Goal: Task Accomplishment & Management: Complete application form

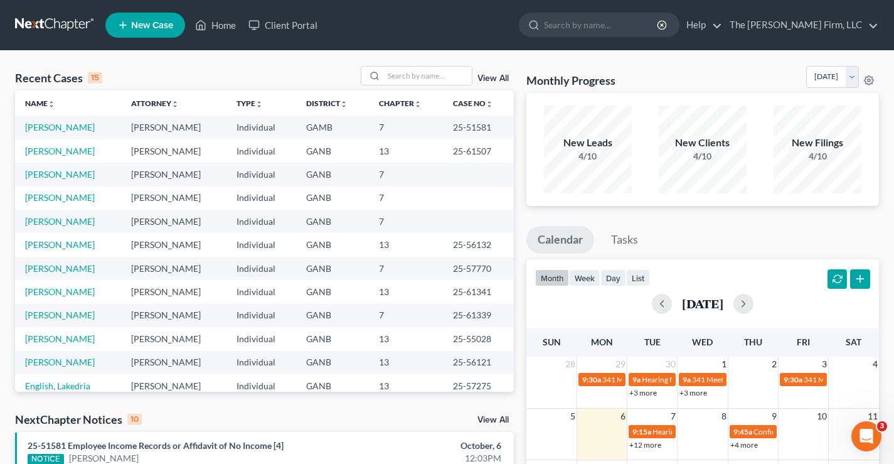
click at [51, 24] on link at bounding box center [55, 25] width 80 height 23
click at [410, 77] on input "search" at bounding box center [428, 76] width 88 height 18
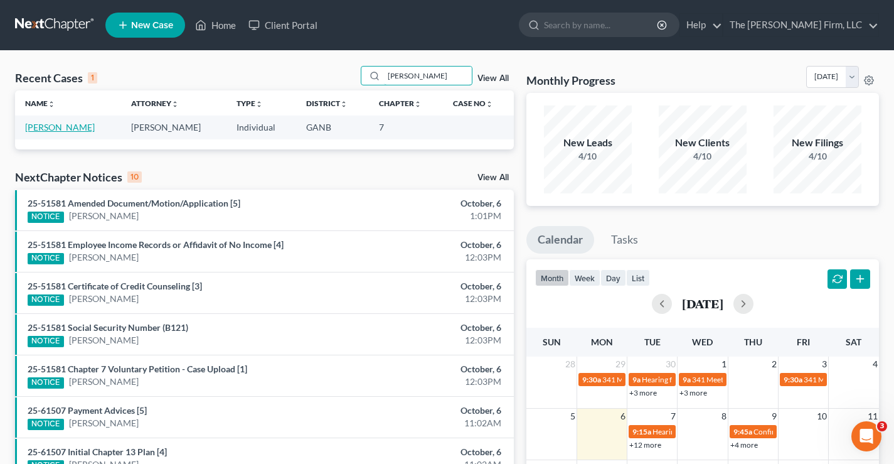
type input "hardman"
click at [67, 130] on link "[PERSON_NAME]" at bounding box center [60, 127] width 70 height 11
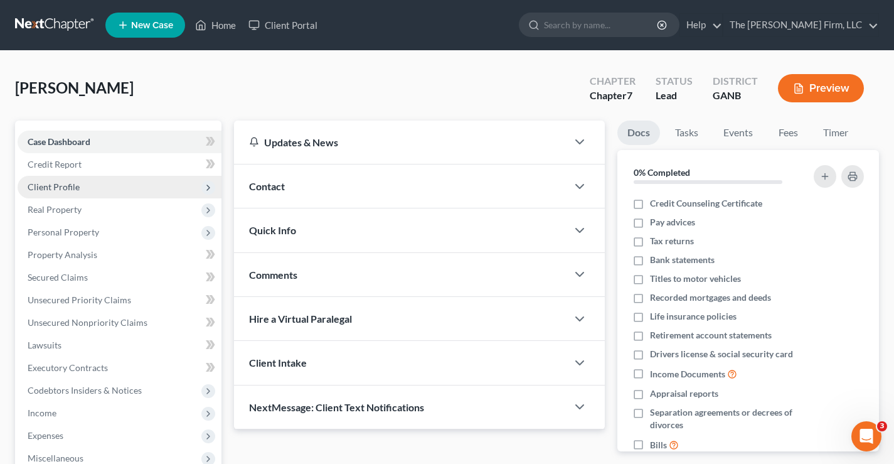
click at [40, 191] on span "Client Profile" at bounding box center [54, 186] width 52 height 11
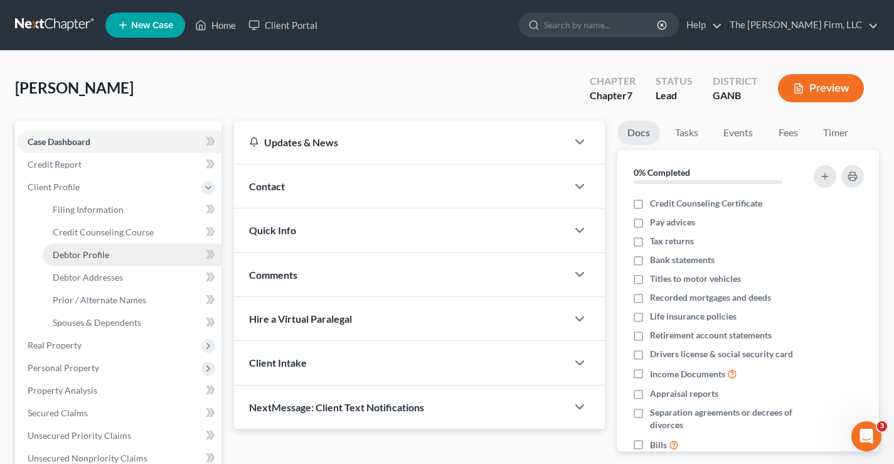
click at [59, 262] on link "Debtor Profile" at bounding box center [132, 254] width 179 height 23
select select "1"
select select "3"
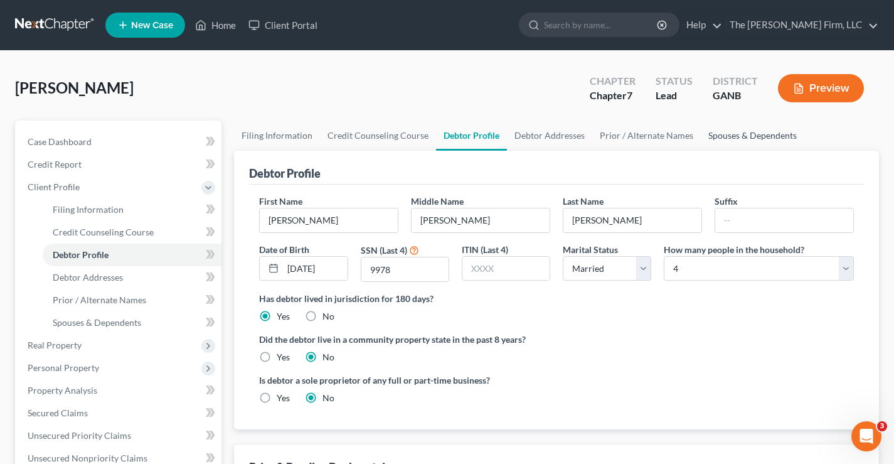
click at [757, 137] on link "Spouses & Dependents" at bounding box center [753, 135] width 104 height 30
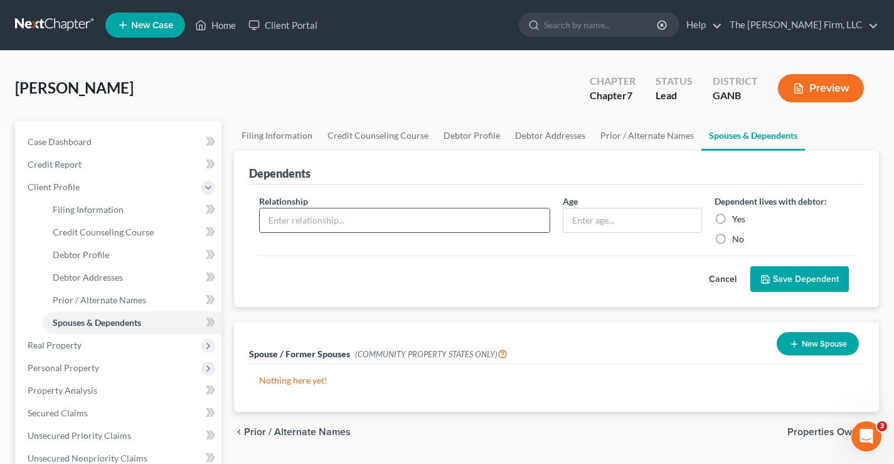
click at [291, 223] on input "text" at bounding box center [405, 220] width 290 height 24
type input "Son"
click at [591, 222] on input "text" at bounding box center [632, 220] width 138 height 24
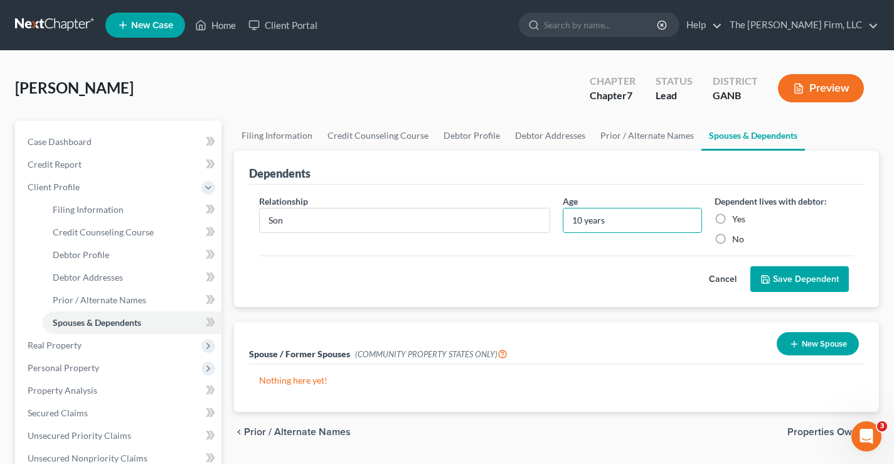
type input "10 years"
click at [732, 218] on label "Yes" at bounding box center [738, 219] width 13 height 13
click at [737, 218] on input "Yes" at bounding box center [741, 217] width 8 height 8
radio input "true"
click at [807, 279] on button "Save Dependent" at bounding box center [799, 279] width 99 height 26
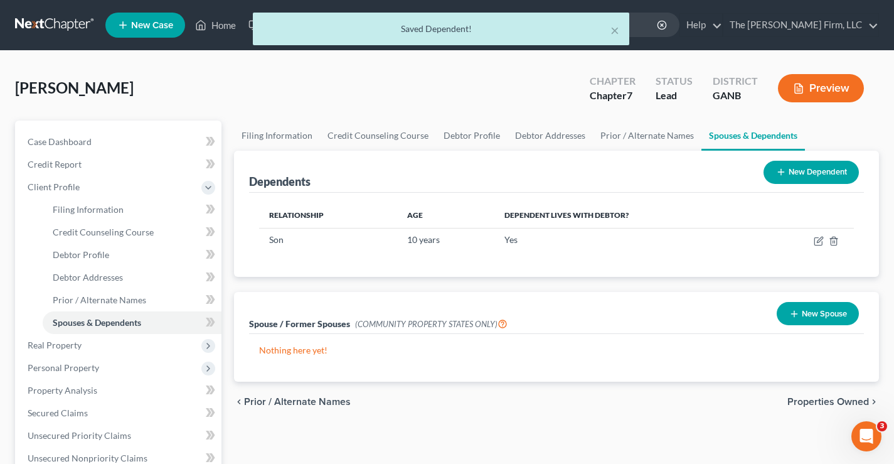
click at [829, 174] on button "New Dependent" at bounding box center [811, 172] width 95 height 23
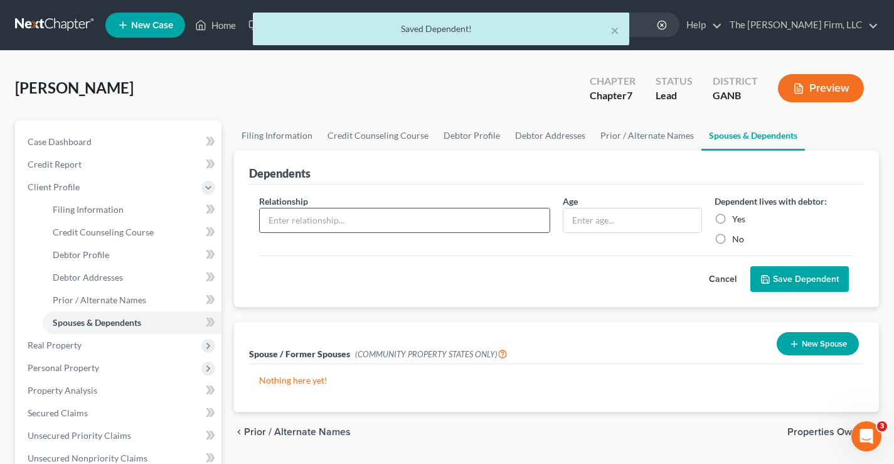
click at [281, 218] on input "text" at bounding box center [405, 220] width 290 height 24
type input "Daughter"
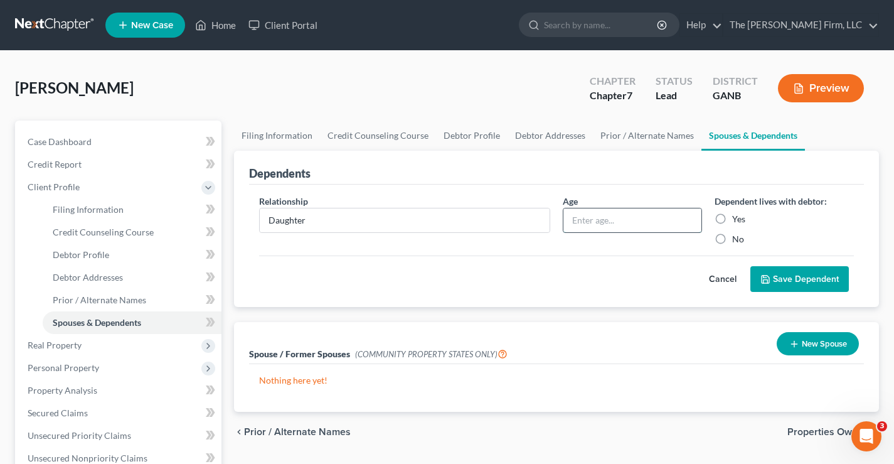
click at [585, 219] on input "text" at bounding box center [632, 220] width 138 height 24
type input "2 yaers"
click at [732, 219] on label "Yes" at bounding box center [738, 219] width 13 height 13
click at [737, 219] on input "Yes" at bounding box center [741, 217] width 8 height 8
radio input "true"
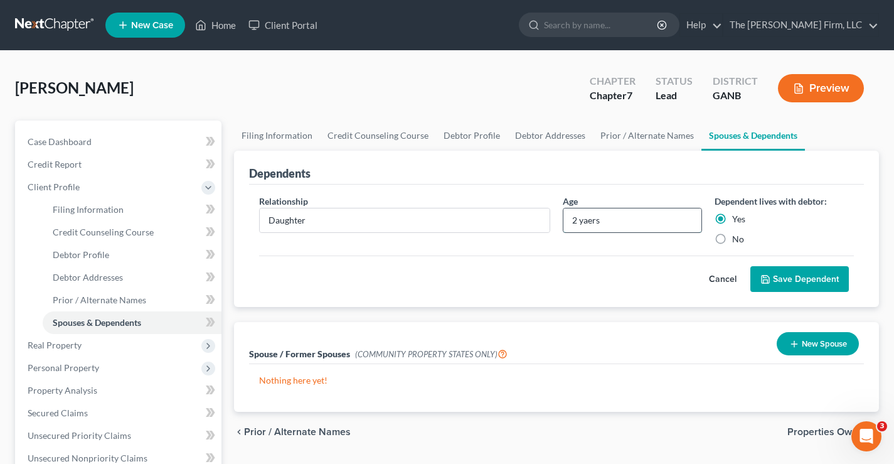
drag, startPoint x: 594, startPoint y: 222, endPoint x: 585, endPoint y: 223, distance: 9.0
click at [585, 223] on input "2 yaers" at bounding box center [632, 220] width 138 height 24
type input "2 years"
click at [802, 274] on button "Save Dependent" at bounding box center [799, 279] width 99 height 26
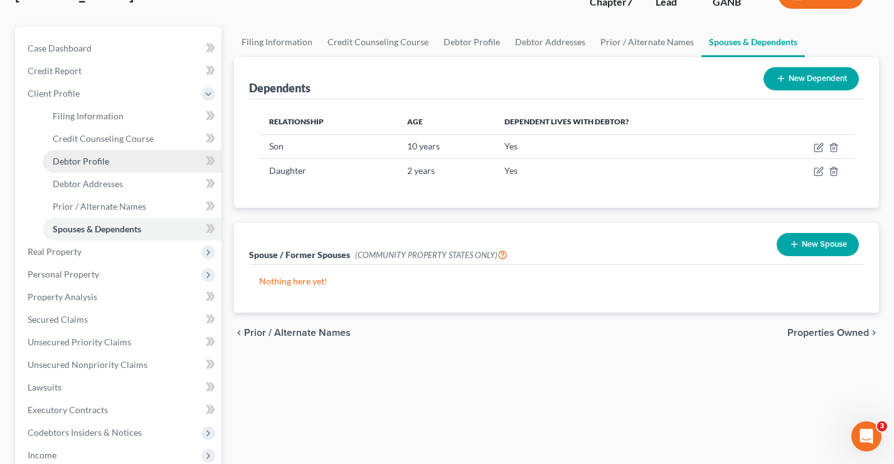
scroll to position [188, 0]
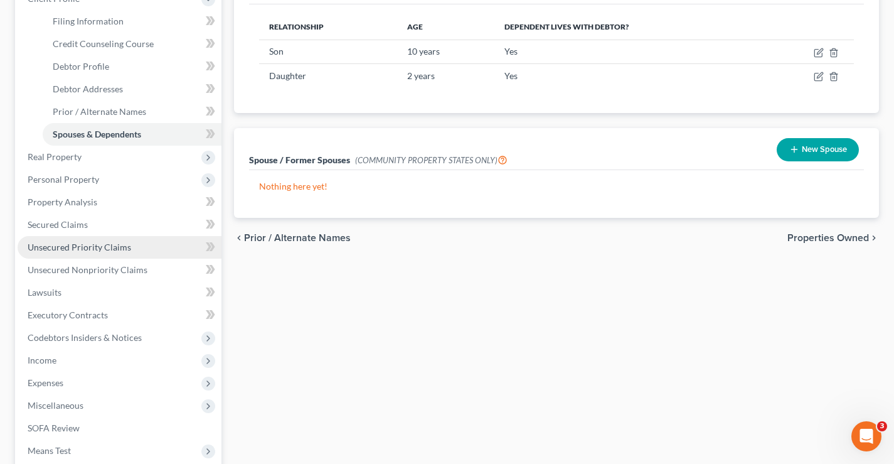
click at [92, 250] on span "Unsecured Priority Claims" at bounding box center [80, 247] width 104 height 11
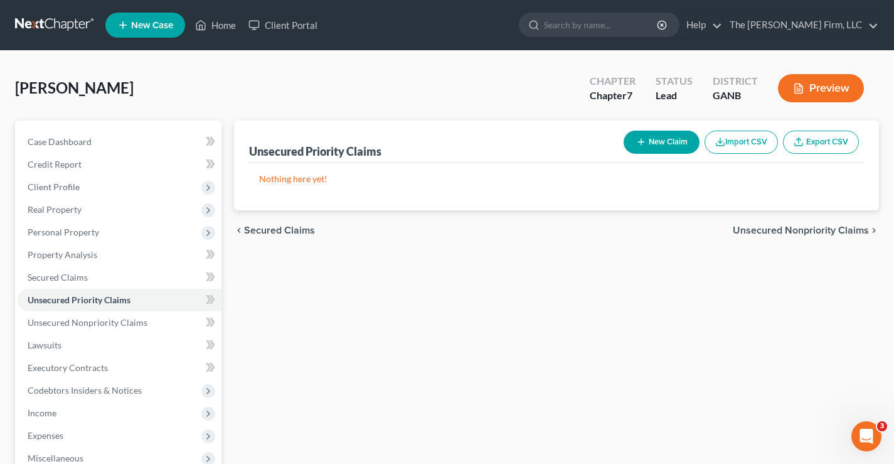
click at [656, 146] on button "New Claim" at bounding box center [662, 142] width 76 height 23
select select "0"
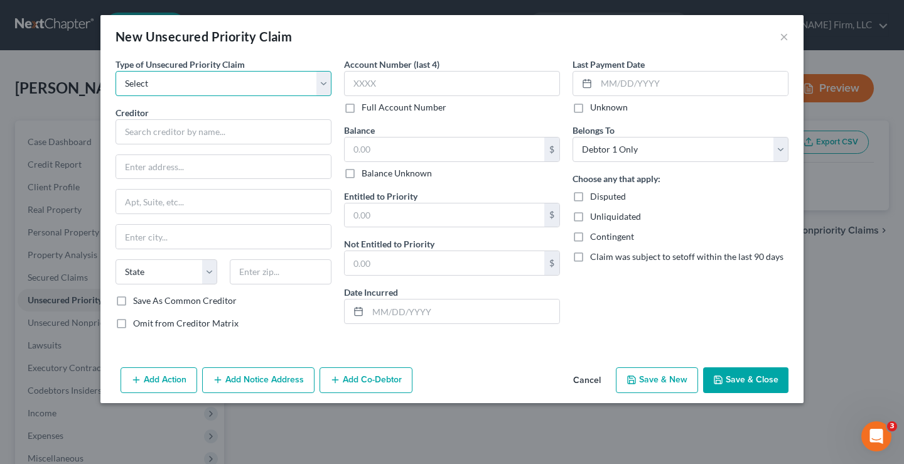
click at [129, 82] on select "Select Taxes & Other Government Units Domestic Support Obligations Extensions o…" at bounding box center [223, 83] width 216 height 25
select select "0"
click at [115, 71] on select "Select Taxes & Other Government Units Domestic Support Obligations Extensions o…" at bounding box center [223, 83] width 216 height 25
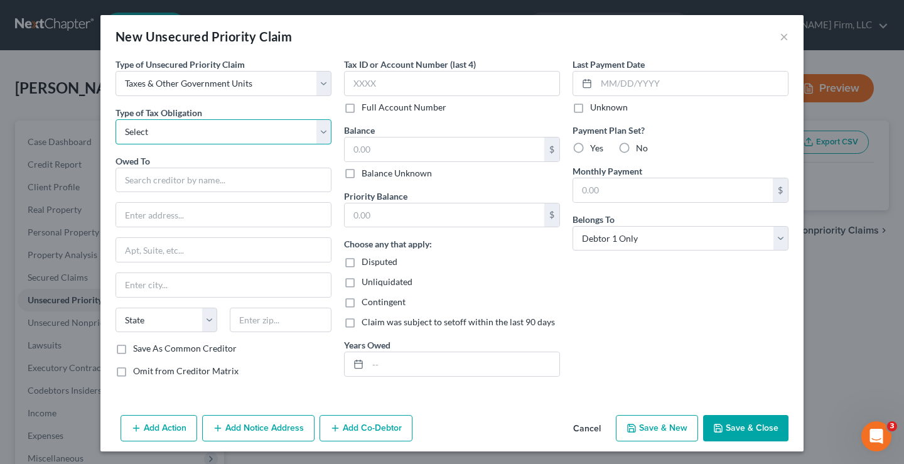
click at [132, 128] on select "Select Federal City State Franchise Tax Board Other" at bounding box center [223, 131] width 216 height 25
select select "0"
click at [115, 119] on select "Select Federal City State Franchise Tax Board Other" at bounding box center [223, 131] width 216 height 25
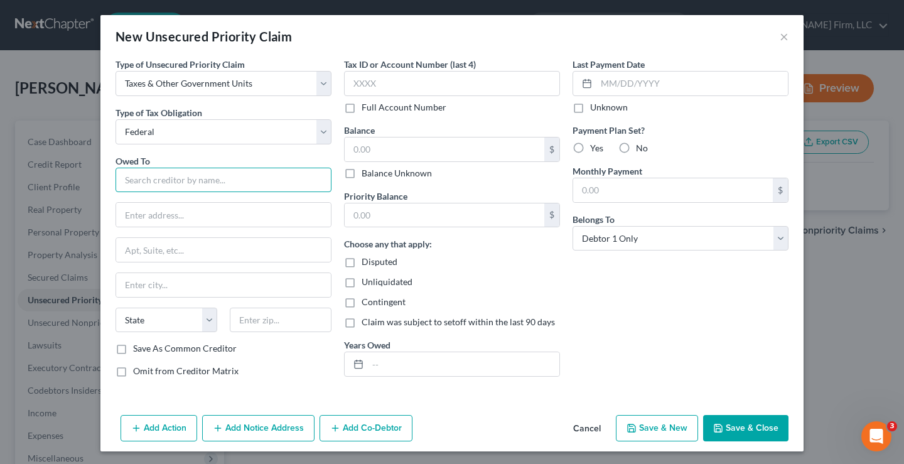
click at [129, 182] on input "text" at bounding box center [223, 180] width 216 height 25
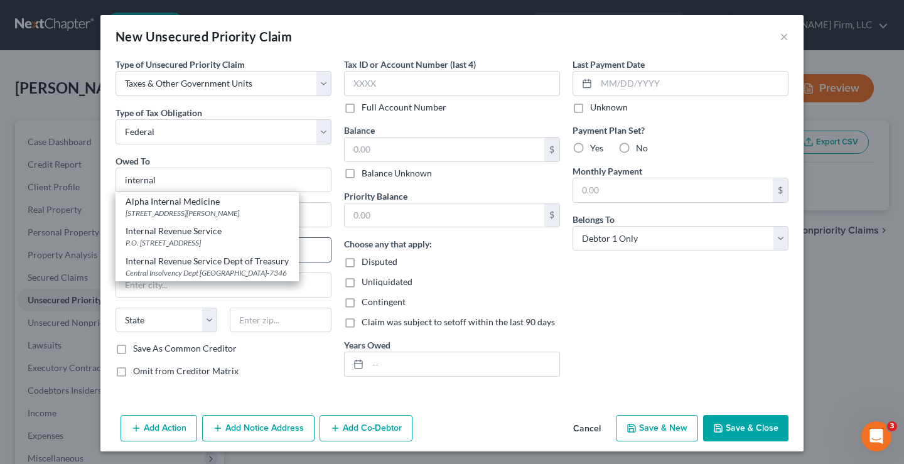
click at [198, 240] on div "P.O. Box 7317, Philadelphia, PA 19101" at bounding box center [206, 242] width 163 height 11
type input "Internal Revenue Service"
type input "P.O. Box 7317"
type input "Philadelphia"
select select "39"
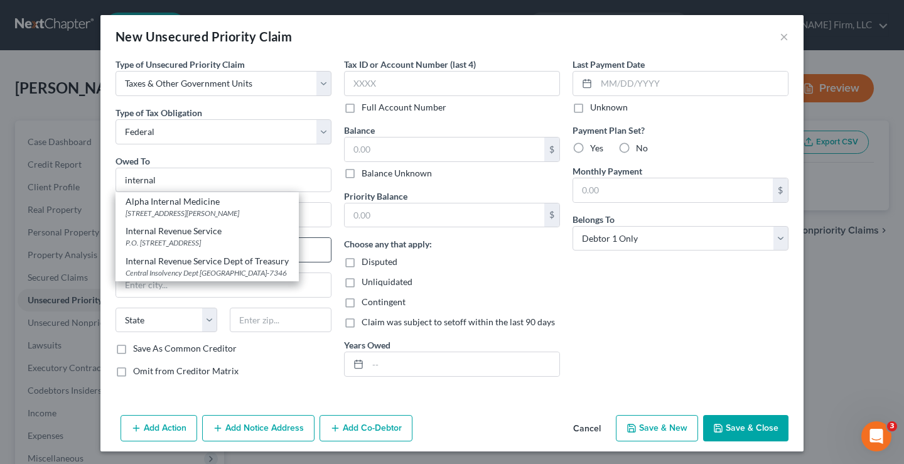
type input "19101"
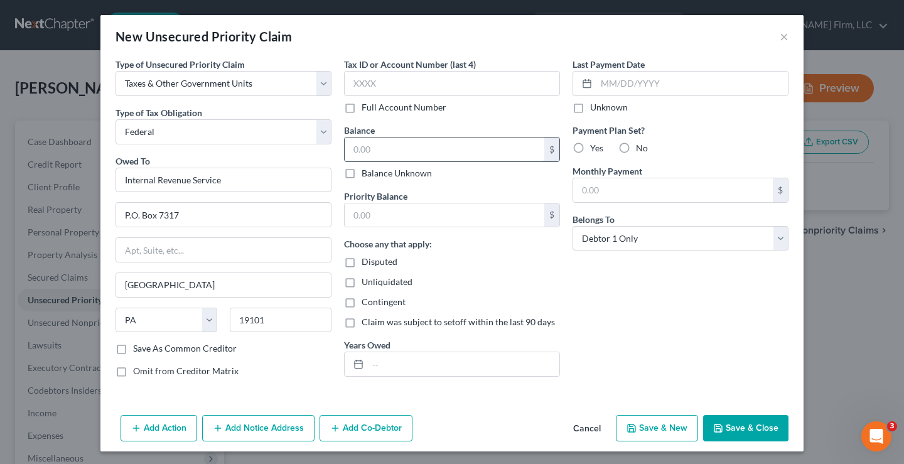
click at [363, 143] on input "text" at bounding box center [444, 149] width 200 height 24
type input "1,300"
click at [350, 211] on input "text" at bounding box center [444, 215] width 200 height 24
type input "1,300"
click at [745, 432] on button "Save & Close" at bounding box center [745, 428] width 85 height 26
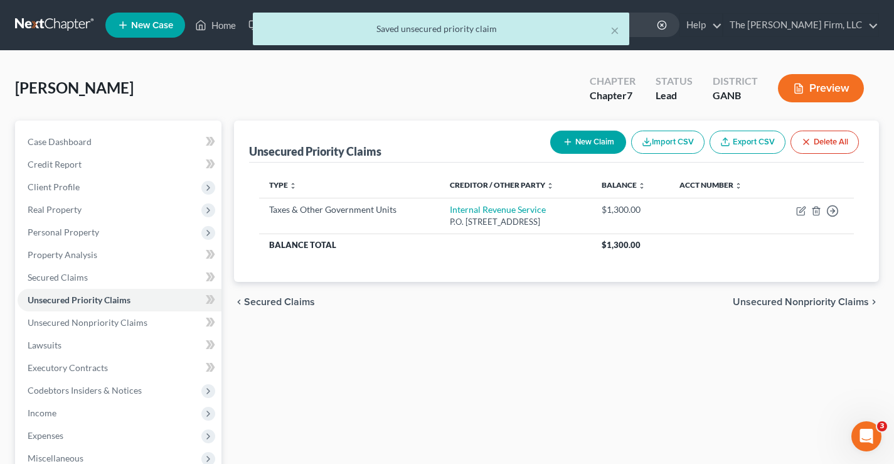
click at [611, 149] on button "New Claim" at bounding box center [588, 142] width 76 height 23
select select "0"
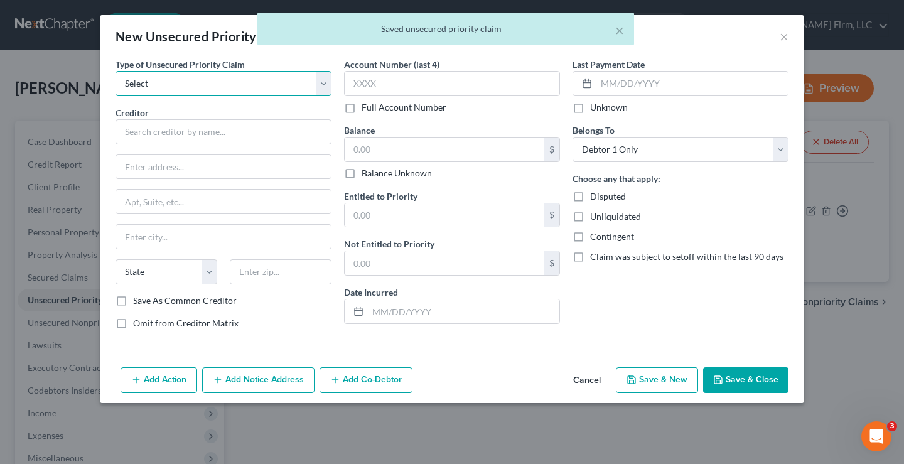
click at [188, 83] on select "Select Taxes & Other Government Units Domestic Support Obligations Extensions o…" at bounding box center [223, 83] width 216 height 25
select select "0"
click at [115, 71] on select "Select Taxes & Other Government Units Domestic Support Obligations Extensions o…" at bounding box center [223, 83] width 216 height 25
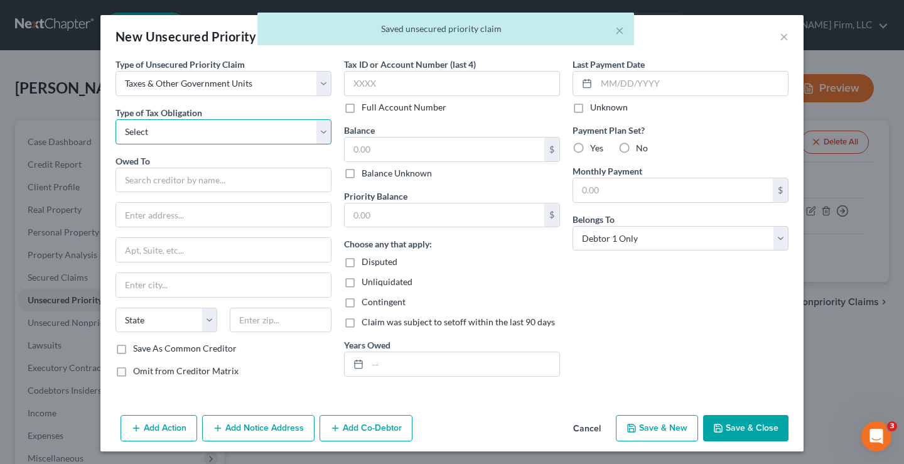
click at [162, 127] on select "Select Federal City State Franchise Tax Board Other" at bounding box center [223, 131] width 216 height 25
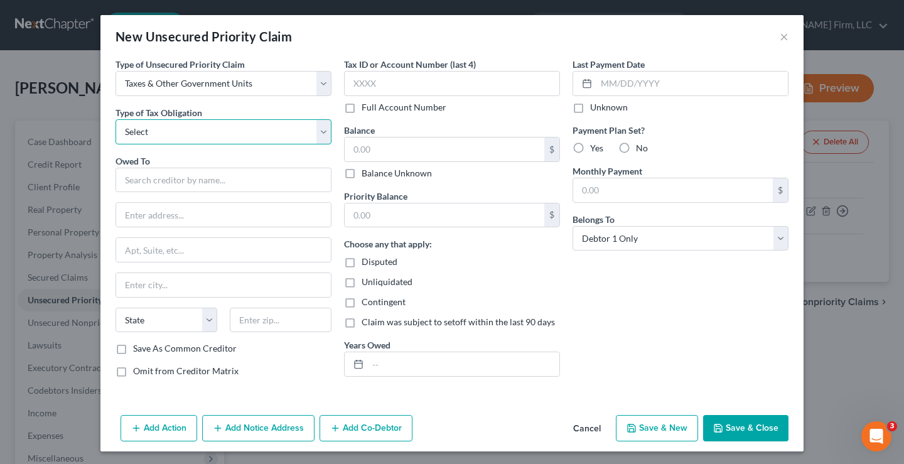
select select "2"
click at [115, 119] on select "Select Federal City State Franchise Tax Board Other" at bounding box center [223, 131] width 216 height 25
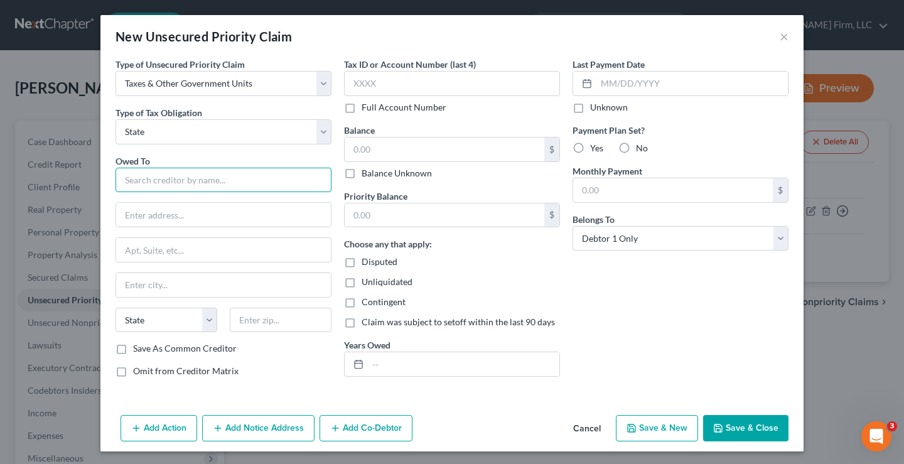
click at [134, 178] on input "text" at bounding box center [223, 180] width 216 height 25
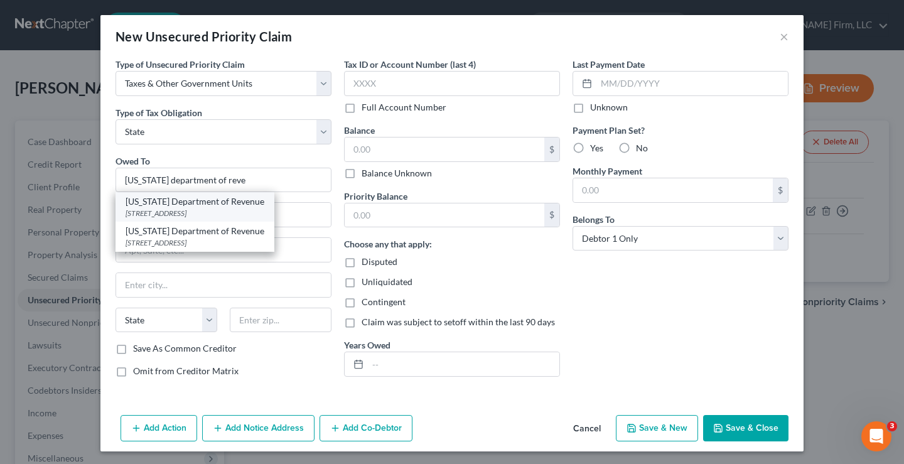
click at [210, 210] on div "2595 Century Parkway NE Suite 339, Atlanta, GA 30345" at bounding box center [194, 213] width 139 height 11
type input "Georgia Department of Revenue"
type input "2595 Century Parkway NE"
type input "Suite 339"
type input "[GEOGRAPHIC_DATA]"
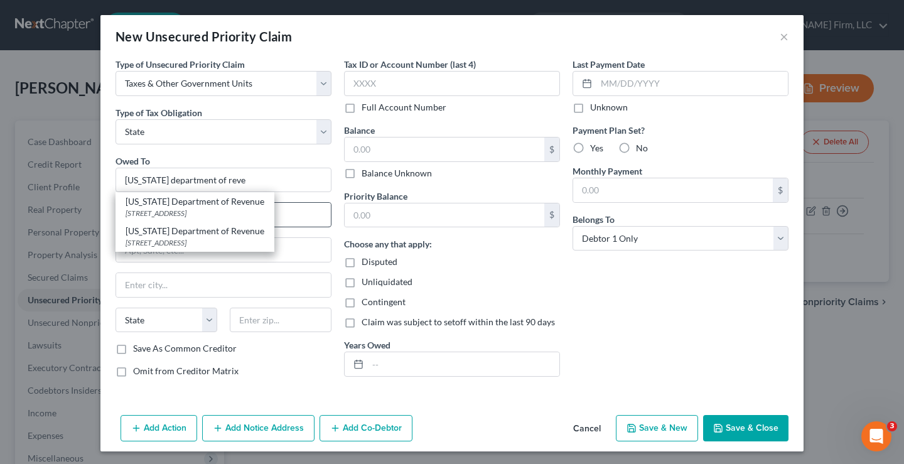
select select "10"
type input "30345"
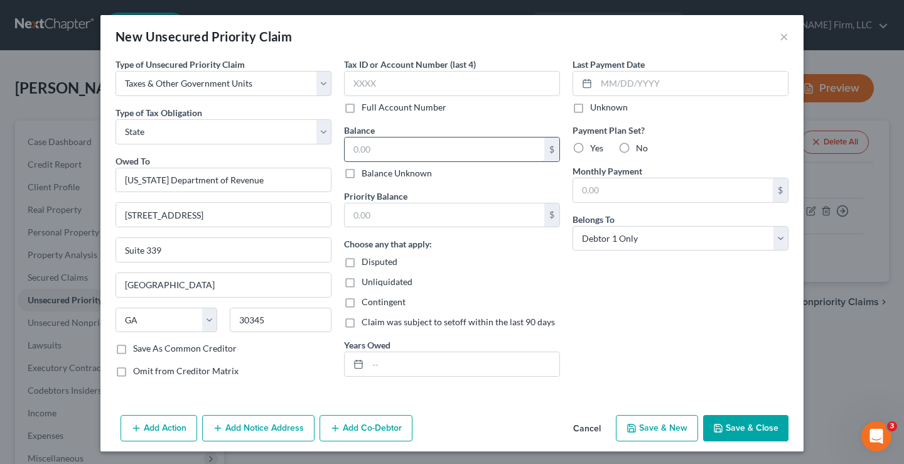
click at [367, 147] on input "text" at bounding box center [444, 149] width 200 height 24
type input "10"
type input "0"
click at [757, 428] on button "Save & Close" at bounding box center [745, 428] width 85 height 26
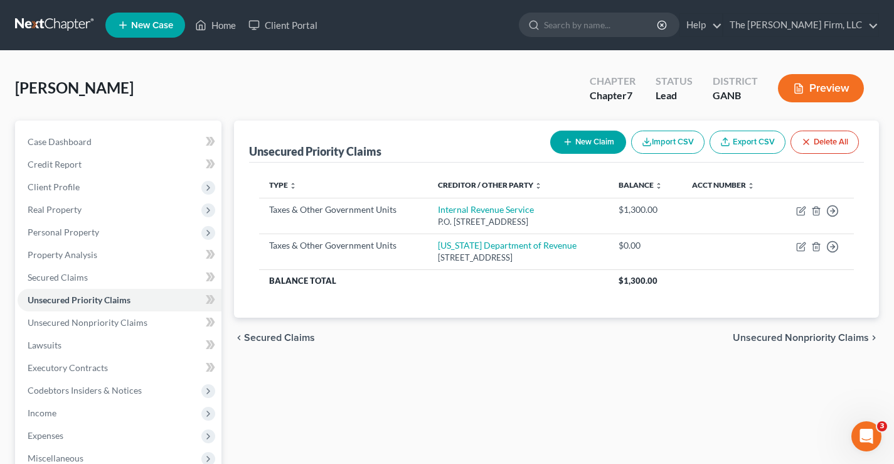
click at [814, 90] on button "Preview" at bounding box center [821, 88] width 86 height 28
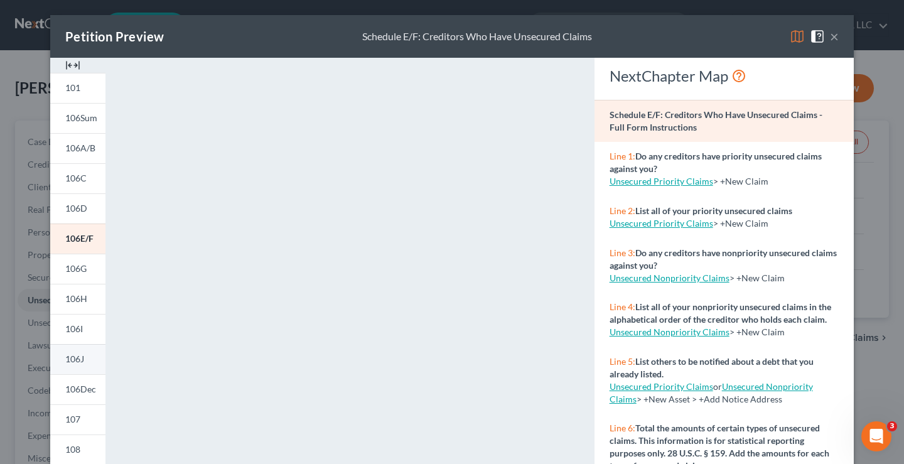
click at [65, 358] on span "106J" at bounding box center [74, 358] width 19 height 11
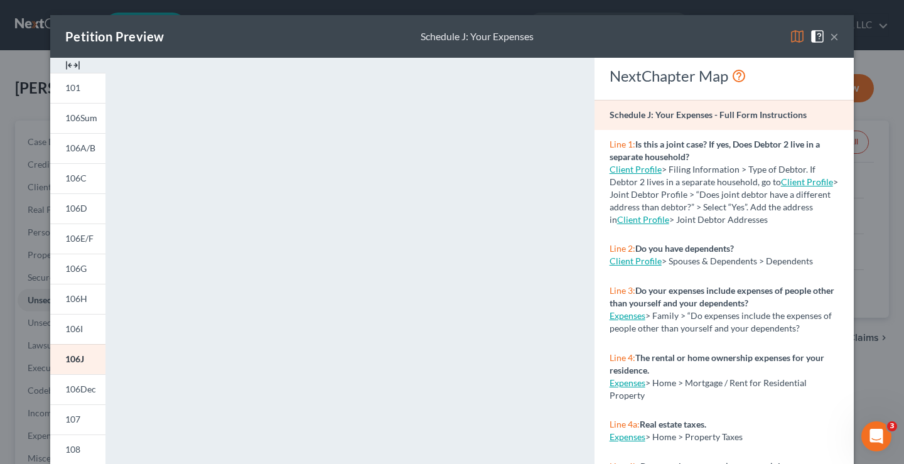
click at [832, 35] on button "×" at bounding box center [834, 36] width 9 height 15
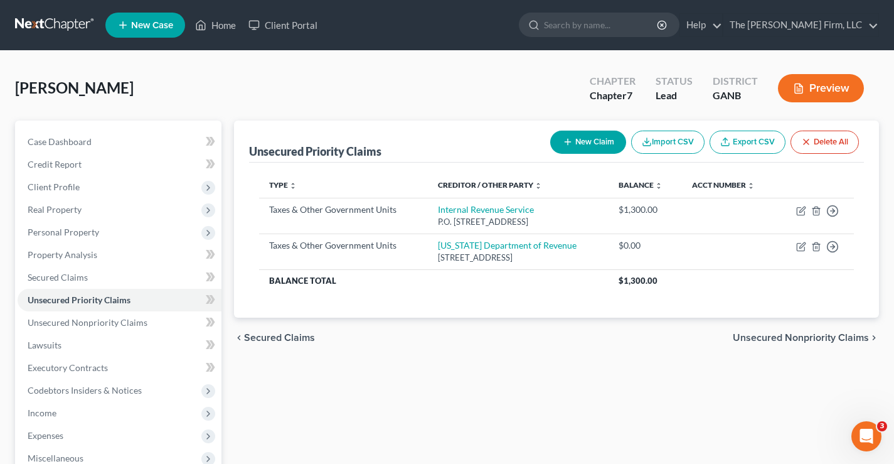
click at [831, 87] on button "Preview" at bounding box center [821, 88] width 86 height 28
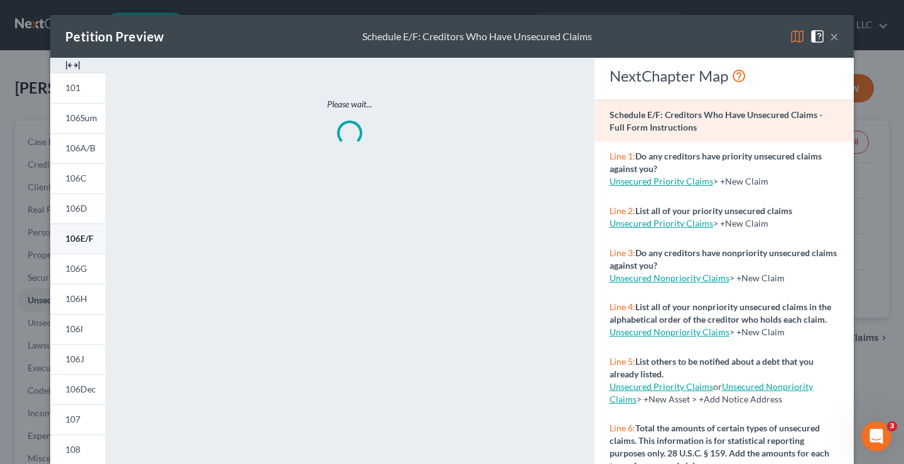
click at [69, 235] on span "106E/F" at bounding box center [79, 238] width 28 height 11
click at [830, 37] on button "×" at bounding box center [834, 36] width 9 height 15
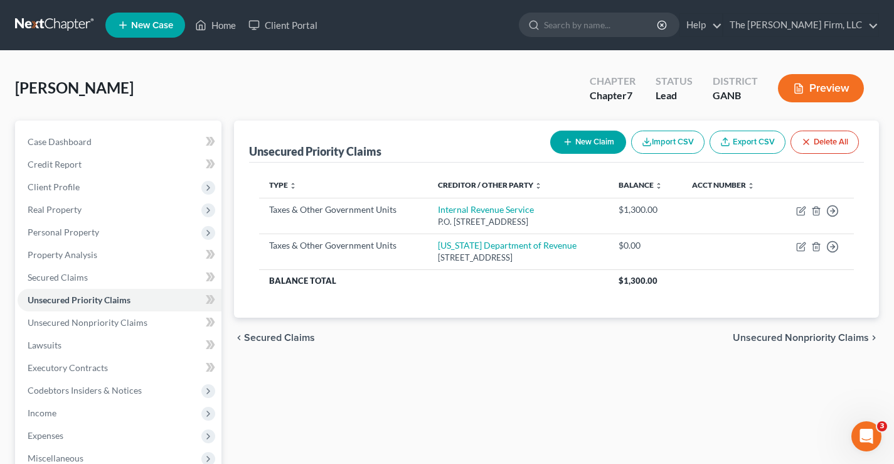
click at [35, 21] on link at bounding box center [55, 25] width 80 height 23
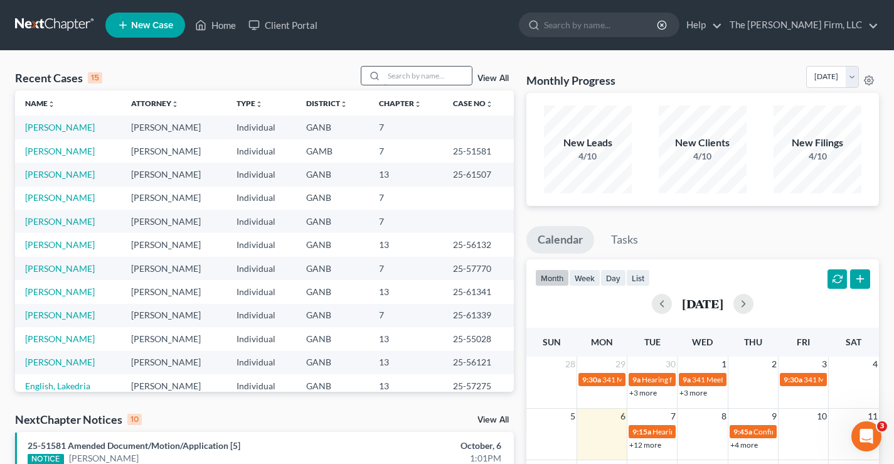
click at [386, 78] on input "search" at bounding box center [428, 76] width 88 height 18
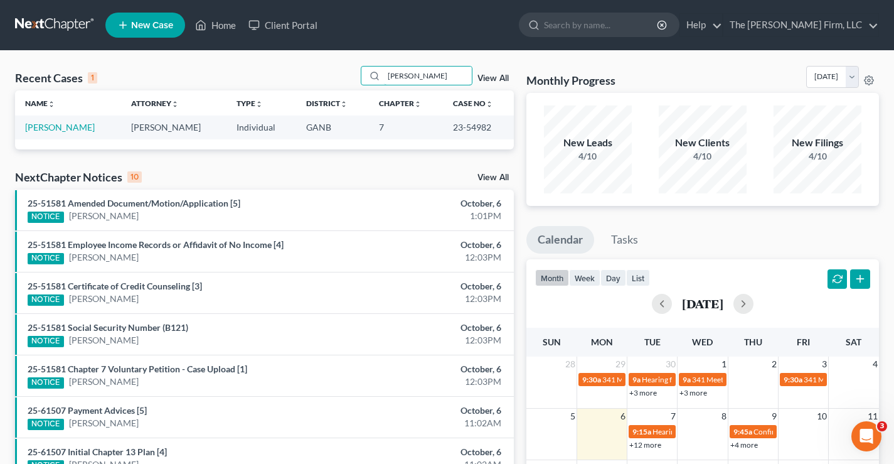
type input "wofford"
click at [155, 27] on span "New Case" at bounding box center [152, 25] width 42 height 9
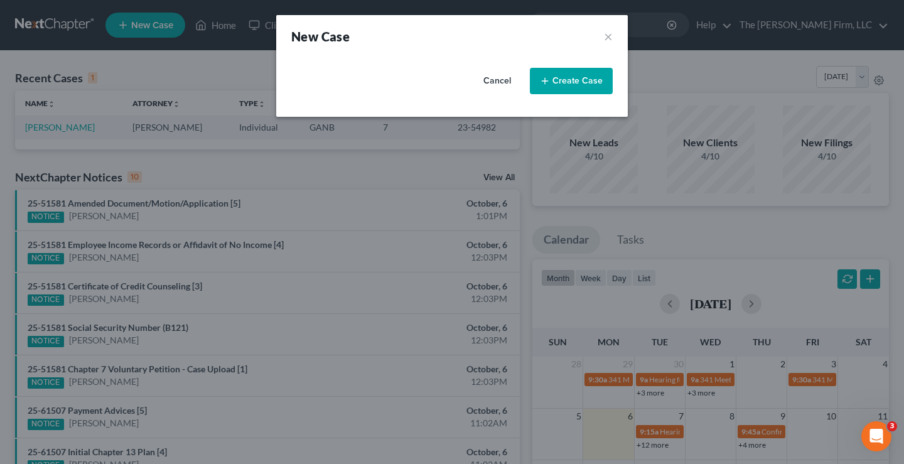
select select "19"
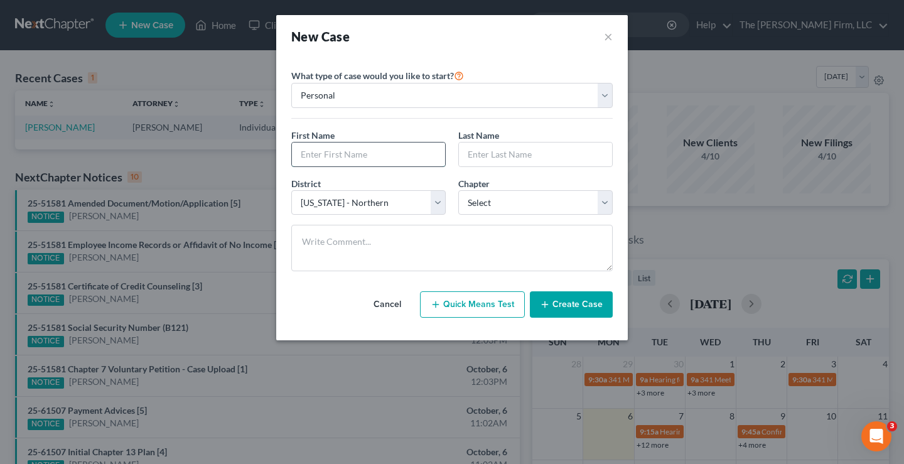
drag, startPoint x: 316, startPoint y: 156, endPoint x: 506, endPoint y: 1, distance: 245.3
click at [316, 156] on input "text" at bounding box center [368, 154] width 153 height 24
type input "Patricia"
type input "Wofford"
click at [510, 200] on select "Select 7 11 12 13" at bounding box center [535, 202] width 154 height 25
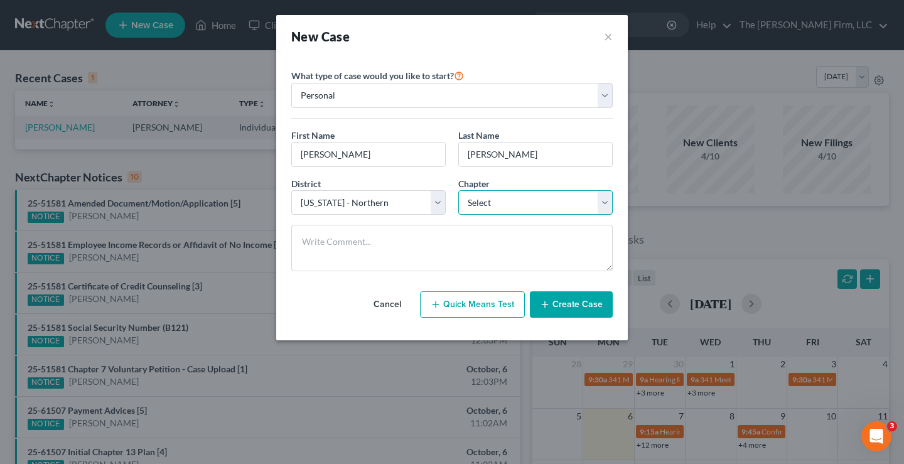
select select "0"
click at [458, 190] on select "Select 7 11 12 13" at bounding box center [535, 202] width 154 height 25
click at [574, 304] on button "Create Case" at bounding box center [571, 304] width 83 height 26
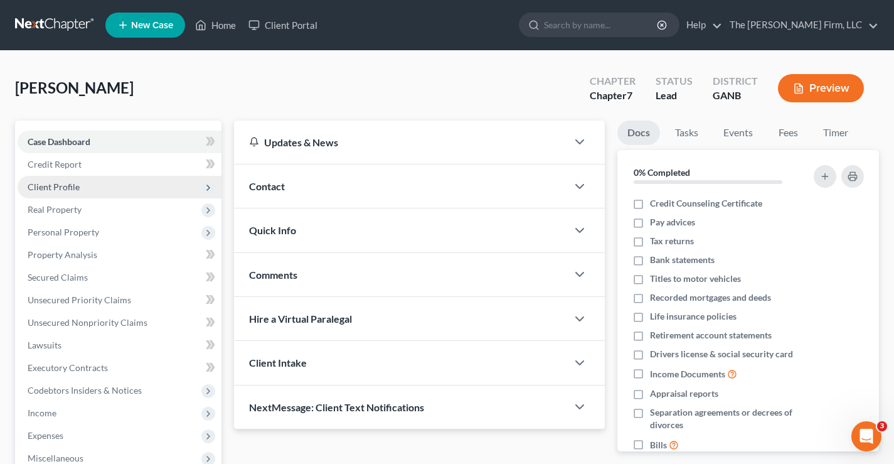
click at [73, 188] on span "Client Profile" at bounding box center [54, 186] width 52 height 11
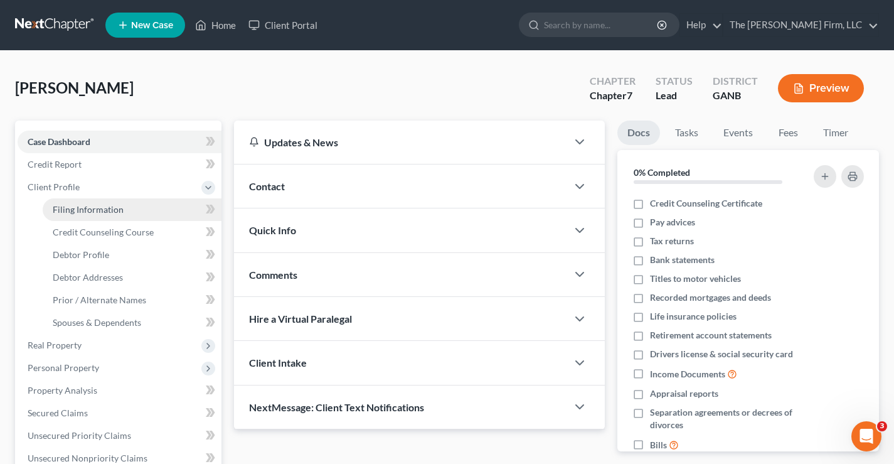
click at [84, 213] on span "Filing Information" at bounding box center [88, 209] width 71 height 11
select select "1"
select select "0"
select select "19"
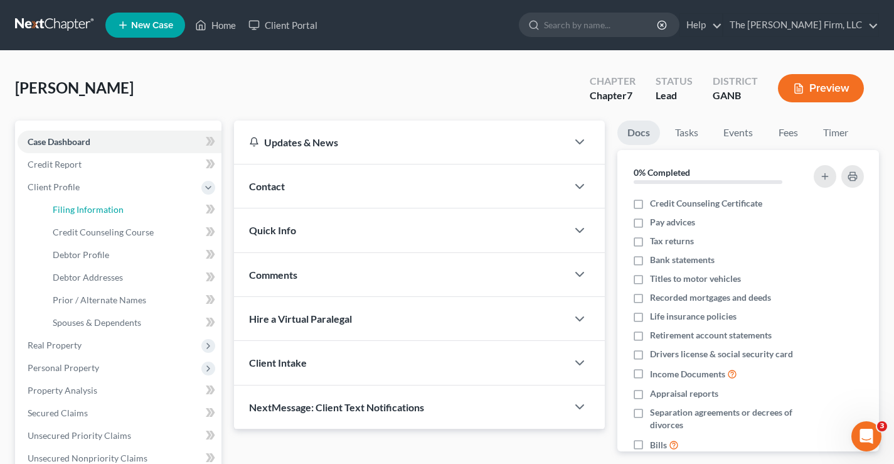
select select "10"
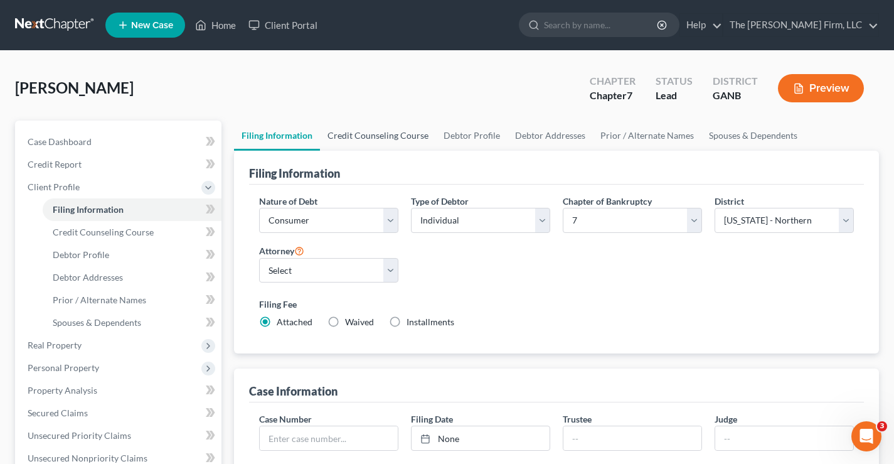
click at [382, 137] on link "Credit Counseling Course" at bounding box center [378, 135] width 116 height 30
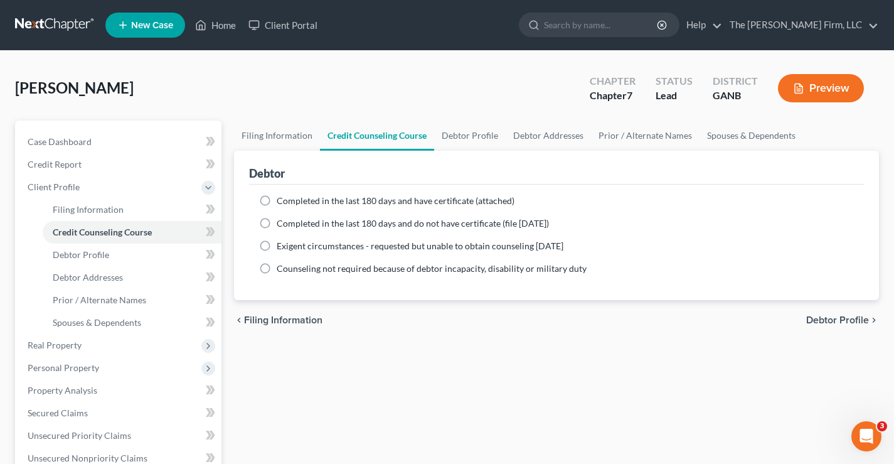
click at [277, 198] on label "Completed in the last 180 days and have certificate (attached)" at bounding box center [396, 201] width 238 height 13
click at [282, 198] on input "Completed in the last 180 days and have certificate (attached)" at bounding box center [286, 199] width 8 height 8
radio input "true"
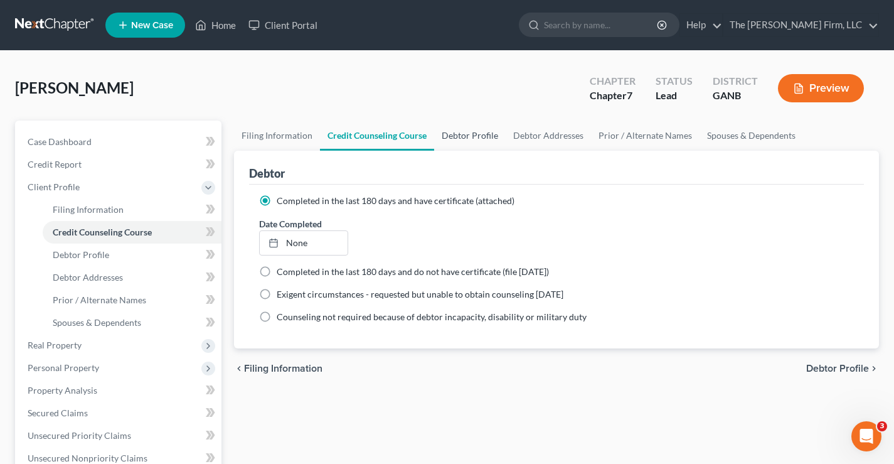
click at [459, 134] on link "Debtor Profile" at bounding box center [470, 135] width 72 height 30
select select "0"
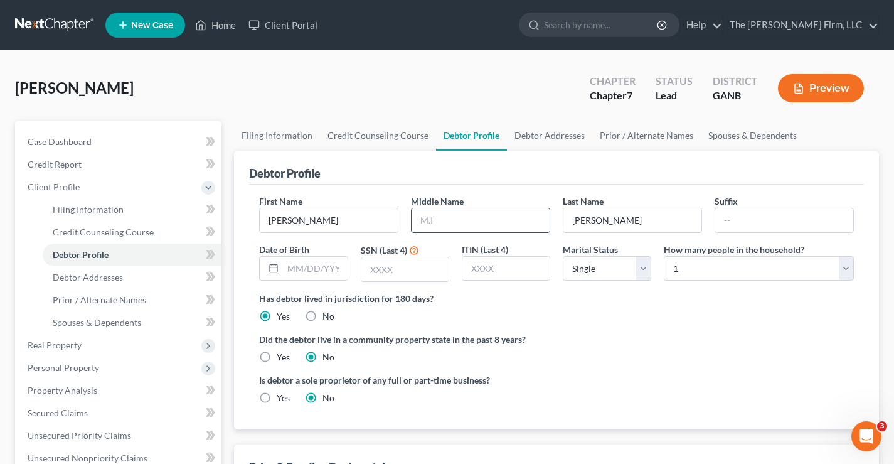
drag, startPoint x: 430, startPoint y: 226, endPoint x: 439, endPoint y: 228, distance: 9.1
click at [430, 226] on input "text" at bounding box center [481, 220] width 138 height 24
type input "Diane"
drag, startPoint x: 297, startPoint y: 271, endPoint x: 290, endPoint y: 265, distance: 9.4
click at [297, 271] on input "text" at bounding box center [315, 269] width 64 height 24
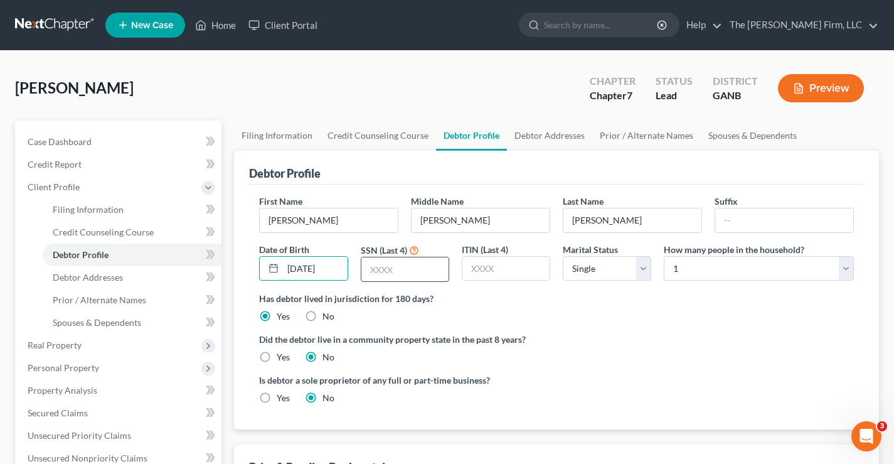
type input "04/08/1949"
click at [409, 268] on input "text" at bounding box center [404, 269] width 87 height 24
type input "9508"
click at [677, 334] on label "Did the debtor live in a community property state in the past 8 years?" at bounding box center [556, 339] width 595 height 13
click at [553, 135] on link "Debtor Addresses" at bounding box center [549, 135] width 85 height 30
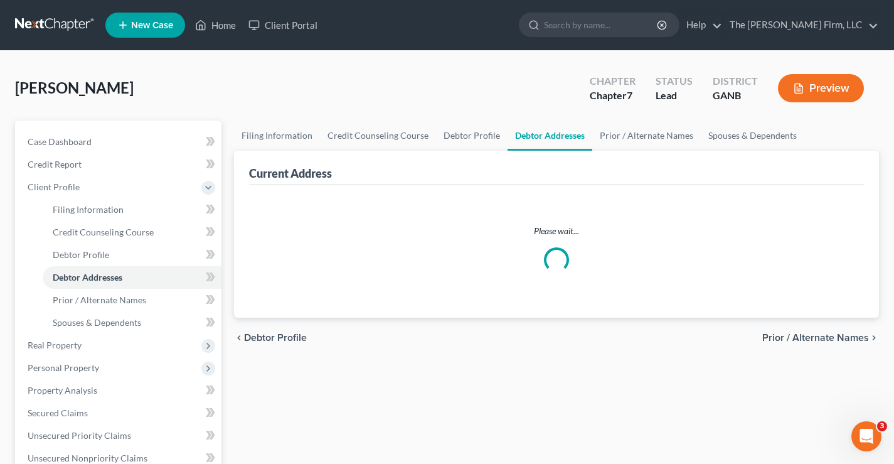
select select "0"
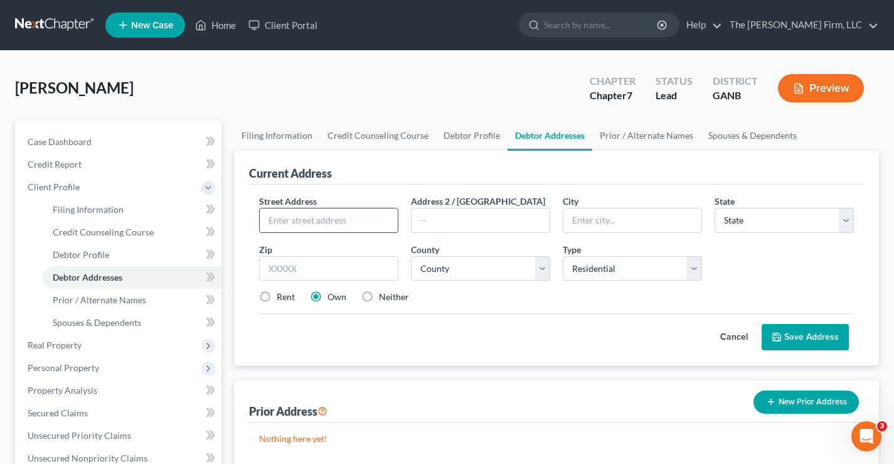
click at [272, 220] on input "text" at bounding box center [329, 220] width 138 height 24
click at [364, 216] on input "1301 Academic Pkwy" at bounding box center [329, 220] width 138 height 24
type input "1301 Academic Pkwy. Apt. 3306"
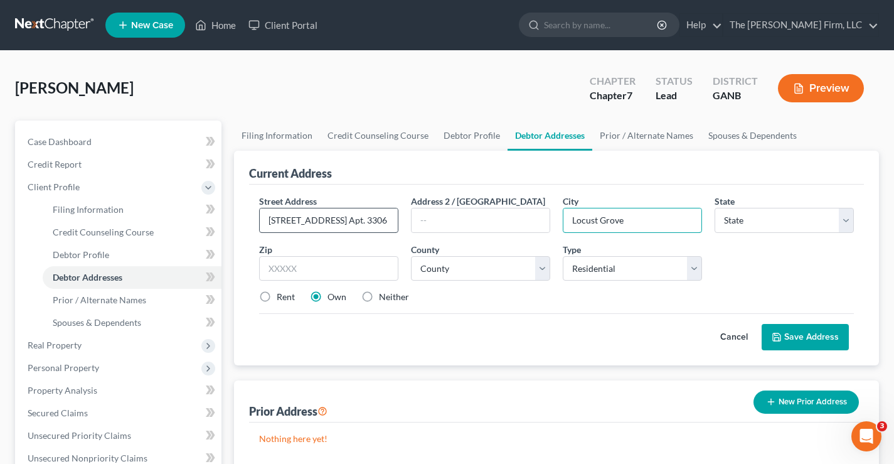
type input "Locust Grove"
select select "10"
type input "30248"
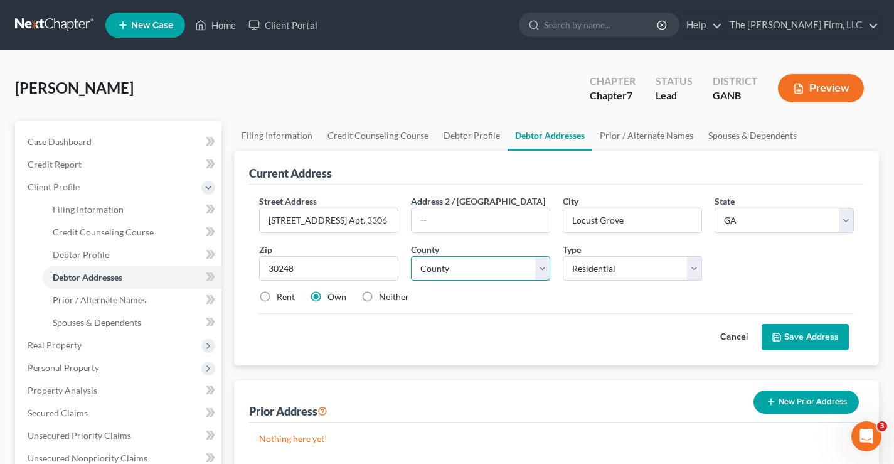
click at [493, 265] on select "County Appling County Atkinson County Bacon County Baker County Baldwin County …" at bounding box center [480, 268] width 139 height 25
select select "74"
click at [411, 256] on select "County Appling County Atkinson County Bacon County Baker County Baldwin County …" at bounding box center [480, 268] width 139 height 25
click at [374, 343] on div "Cancel Save Address" at bounding box center [556, 331] width 595 height 37
click at [277, 296] on label "Rent" at bounding box center [286, 297] width 18 height 13
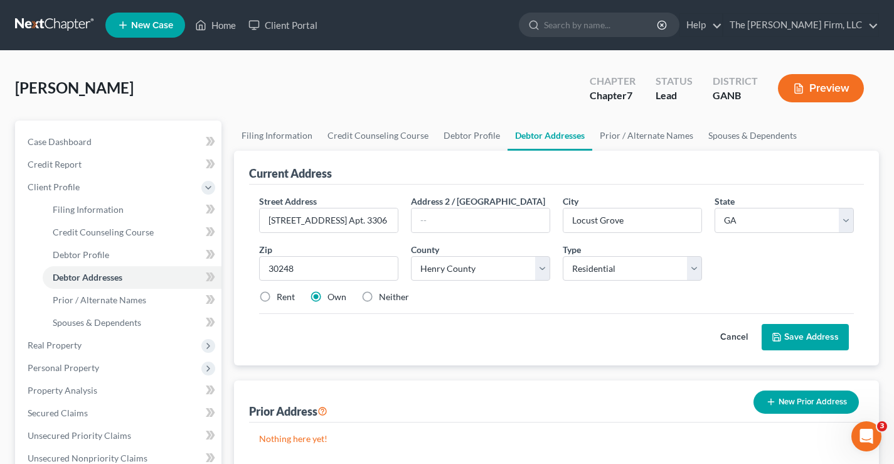
click at [282, 296] on input "Rent" at bounding box center [286, 295] width 8 height 8
radio input "true"
click at [813, 338] on button "Save Address" at bounding box center [805, 337] width 87 height 26
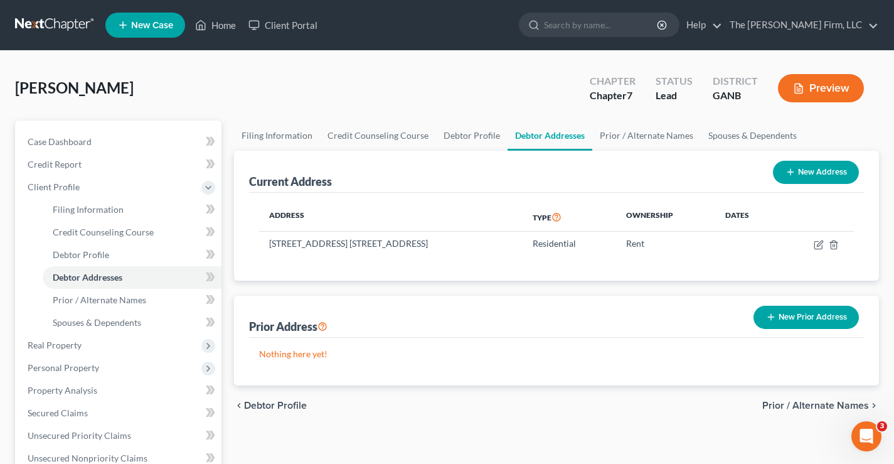
click at [181, 80] on div "Wofford, Patricia Upgraded Chapter Chapter 7 Status Lead District GANB Preview" at bounding box center [447, 93] width 864 height 55
click at [62, 21] on link at bounding box center [55, 25] width 80 height 23
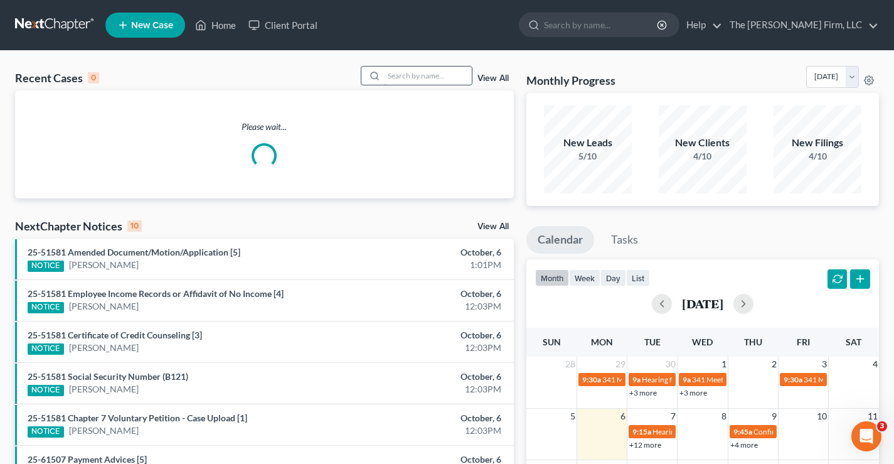
click at [412, 73] on input "search" at bounding box center [428, 76] width 88 height 18
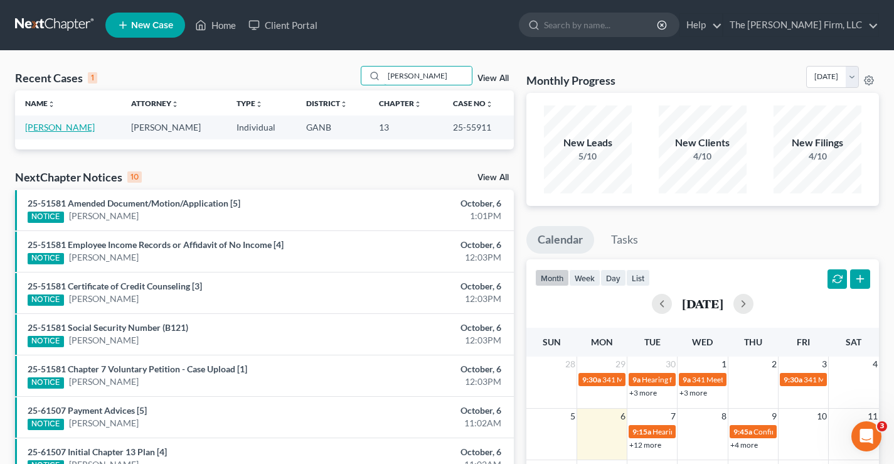
type input "potts"
click at [53, 129] on link "Potts, Ramona" at bounding box center [60, 127] width 70 height 11
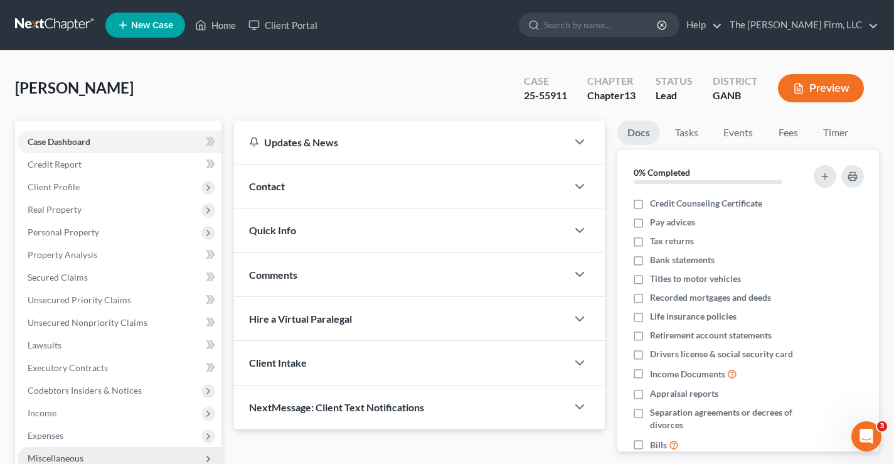
scroll to position [226, 0]
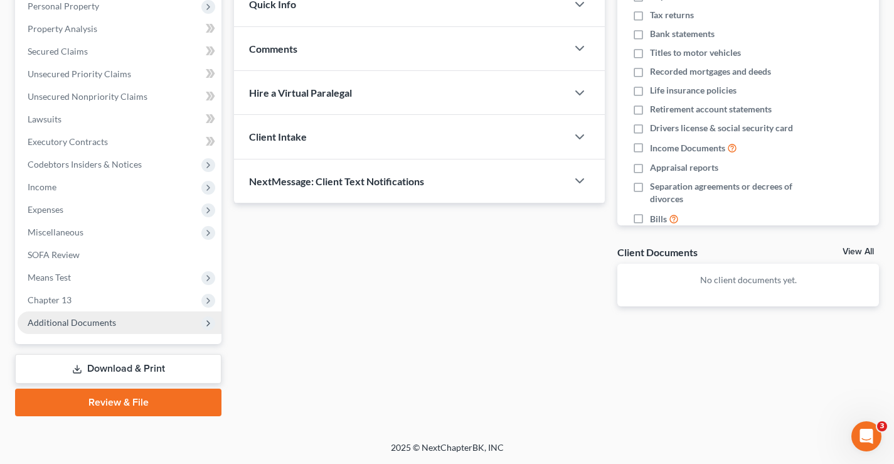
click at [81, 322] on span "Additional Documents" at bounding box center [72, 322] width 88 height 11
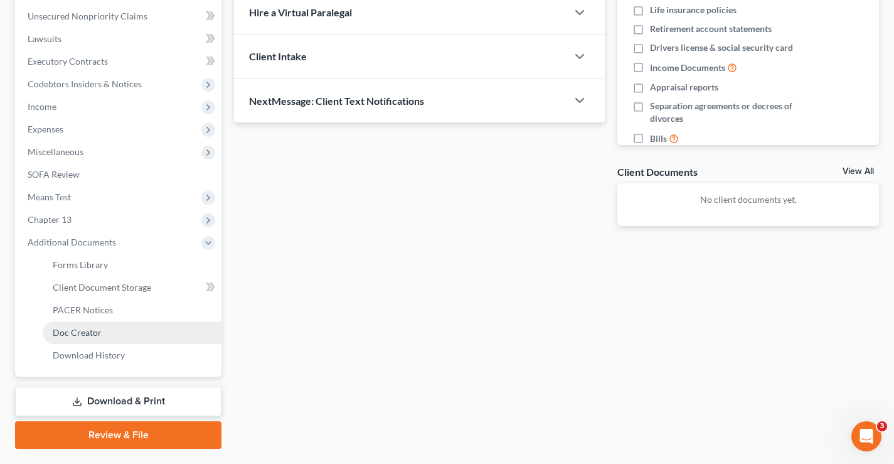
scroll to position [339, 0]
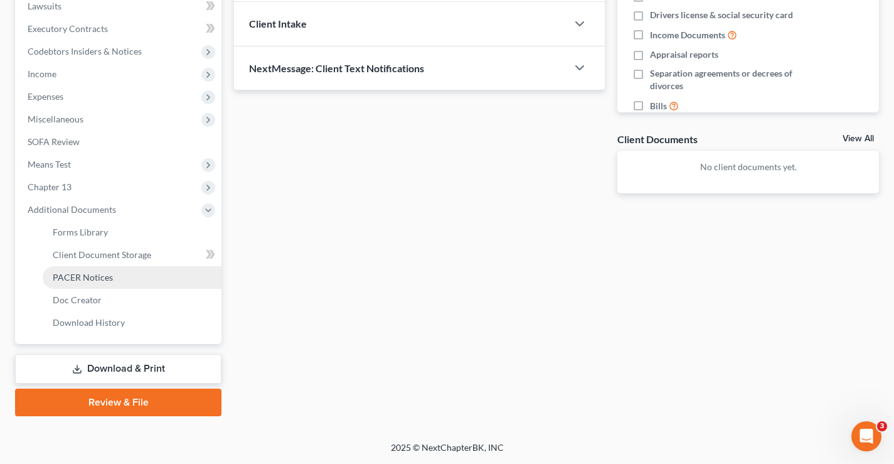
click at [90, 277] on span "PACER Notices" at bounding box center [83, 277] width 60 height 11
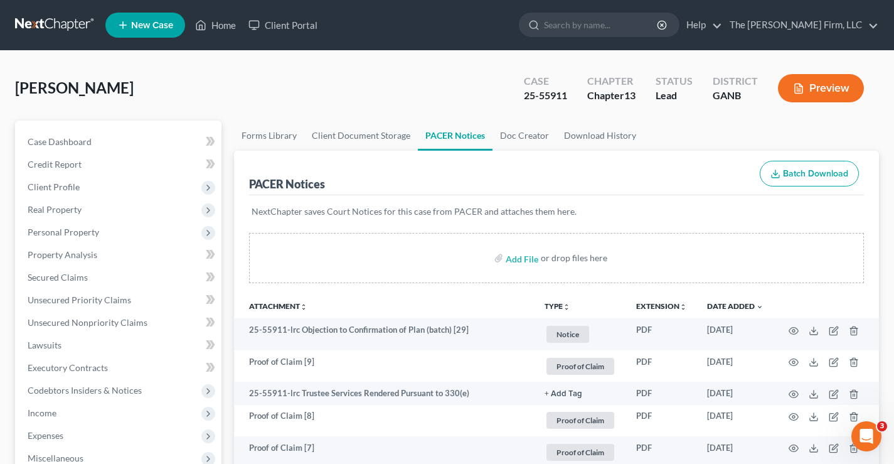
scroll to position [63, 0]
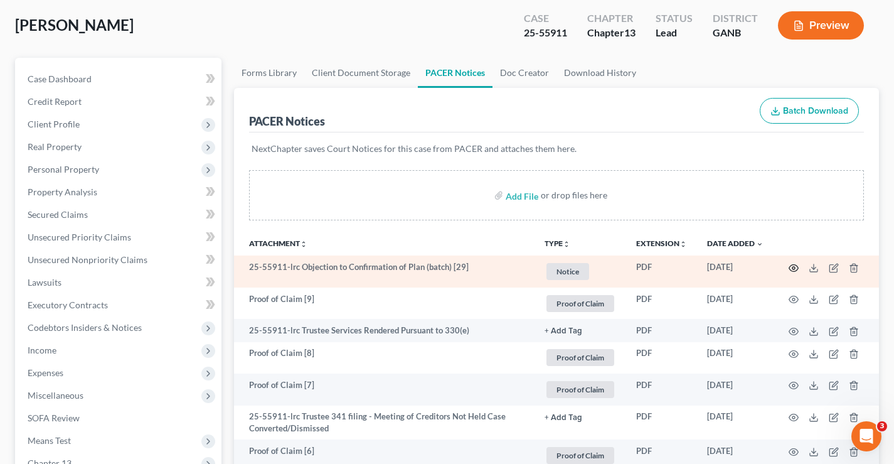
click at [795, 267] on circle "button" at bounding box center [794, 268] width 3 height 3
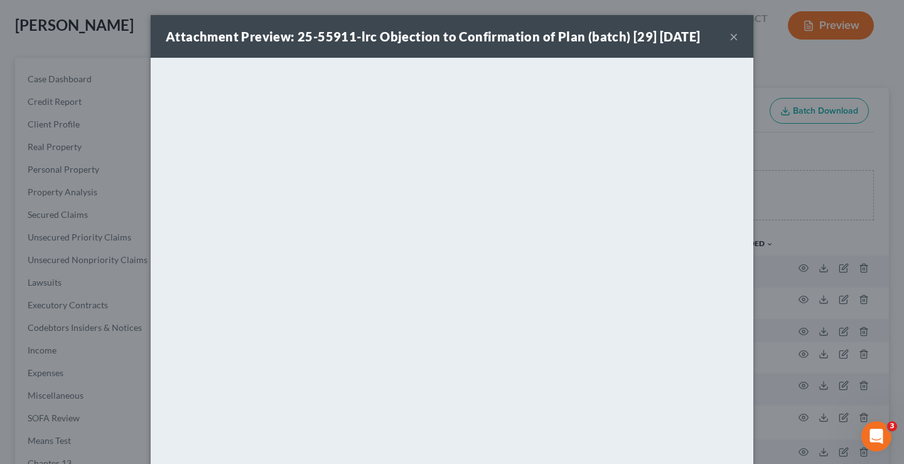
click at [729, 39] on button "×" at bounding box center [733, 36] width 9 height 15
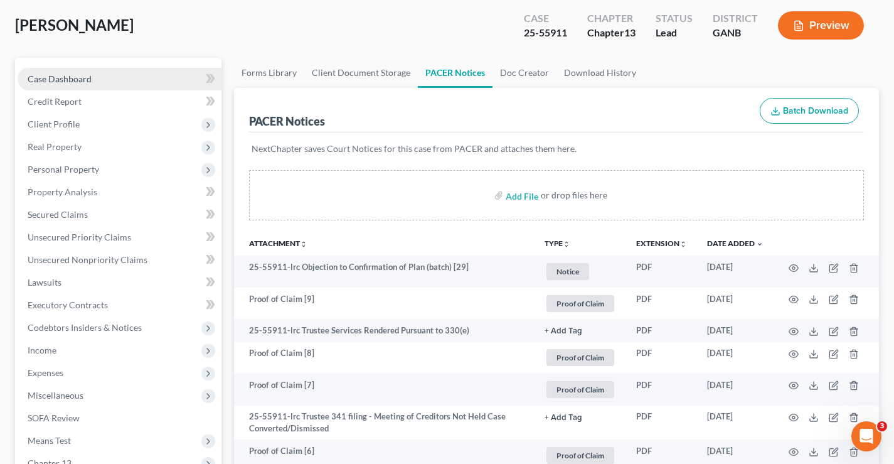
scroll to position [0, 0]
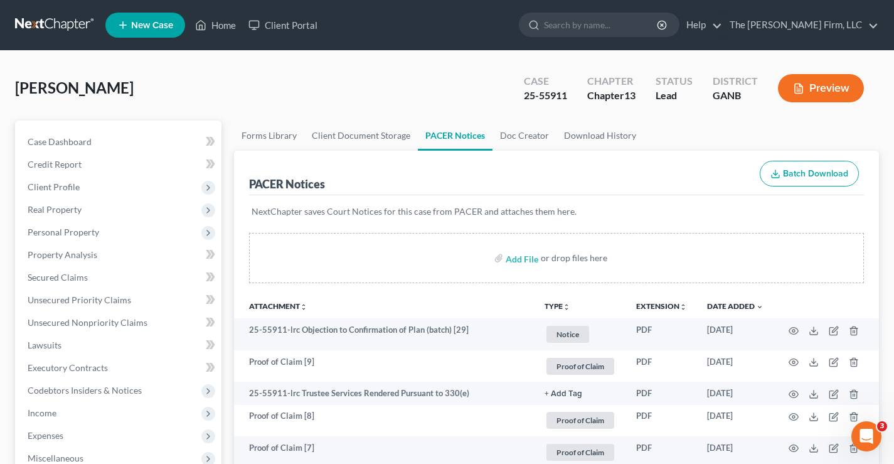
click at [51, 25] on link at bounding box center [55, 25] width 80 height 23
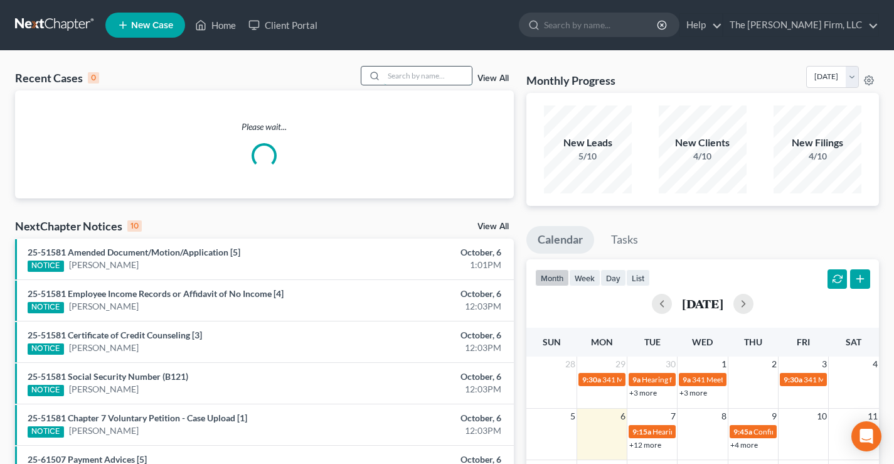
click at [403, 75] on input "search" at bounding box center [428, 76] width 88 height 18
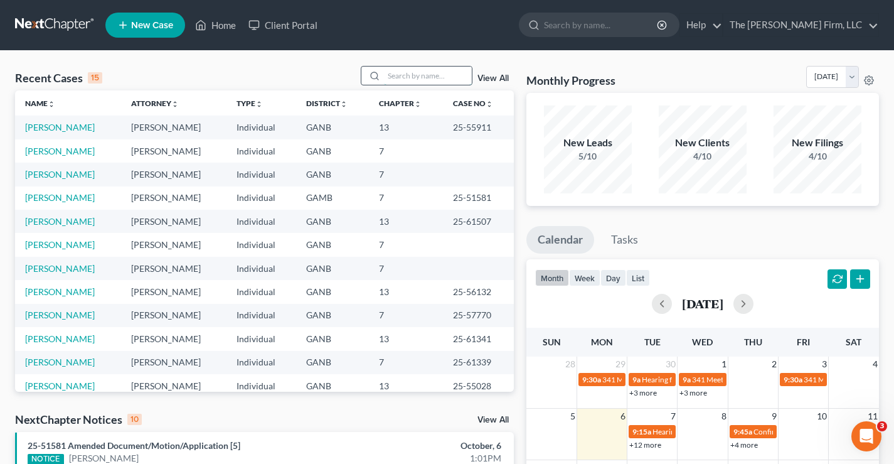
paste input "Colbert"
type input "Colbert"
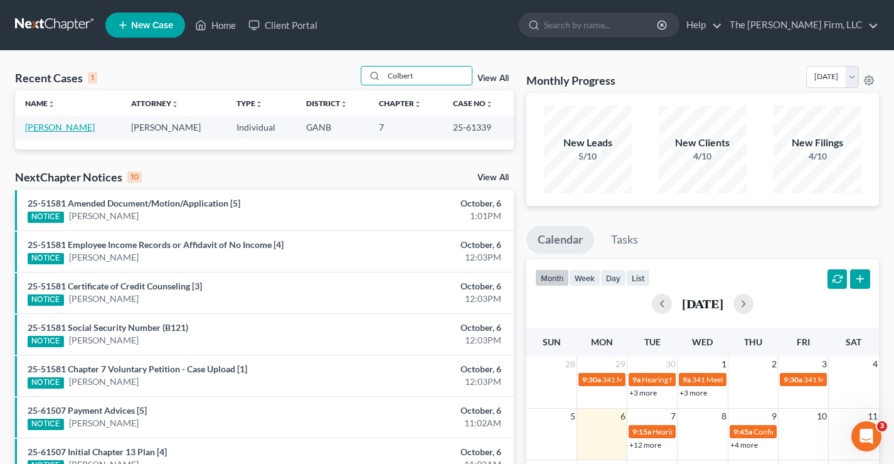
click at [68, 129] on link "[PERSON_NAME]" at bounding box center [60, 127] width 70 height 11
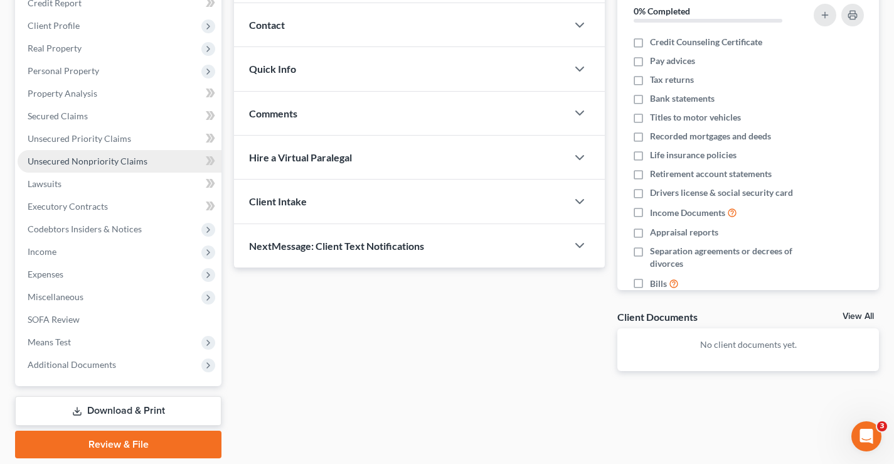
scroll to position [203, 0]
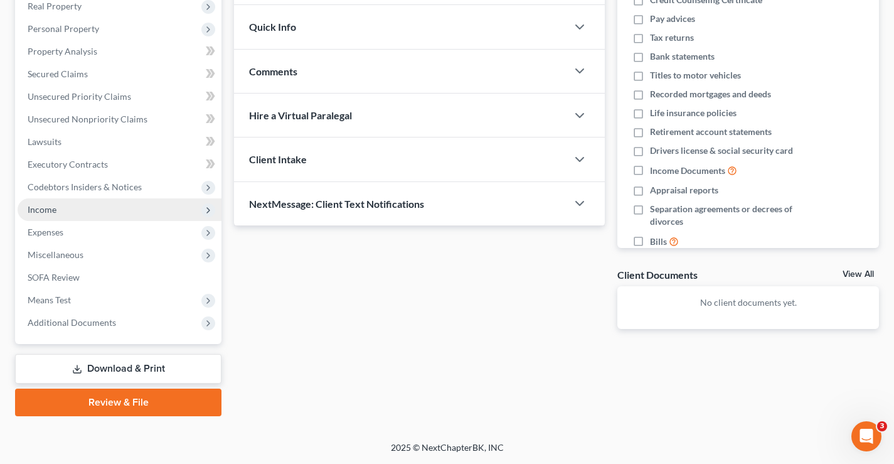
click at [28, 203] on span "Income" at bounding box center [120, 209] width 204 height 23
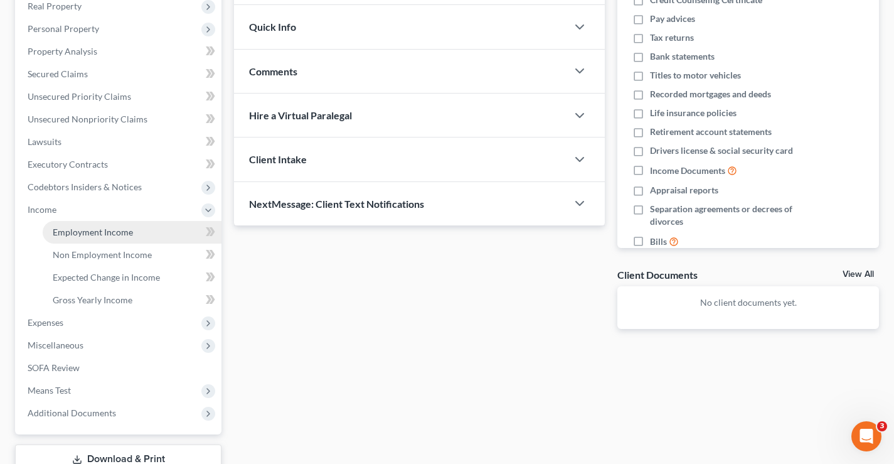
click at [115, 235] on span "Employment Income" at bounding box center [93, 232] width 80 height 11
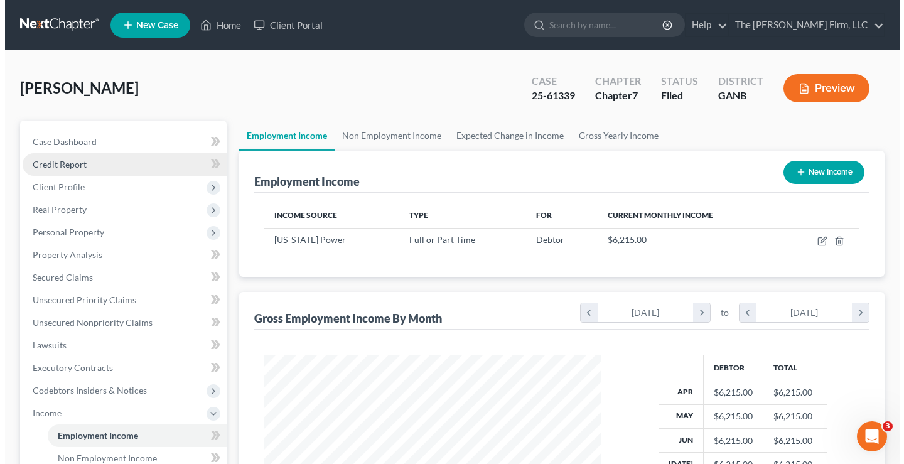
scroll to position [225, 361]
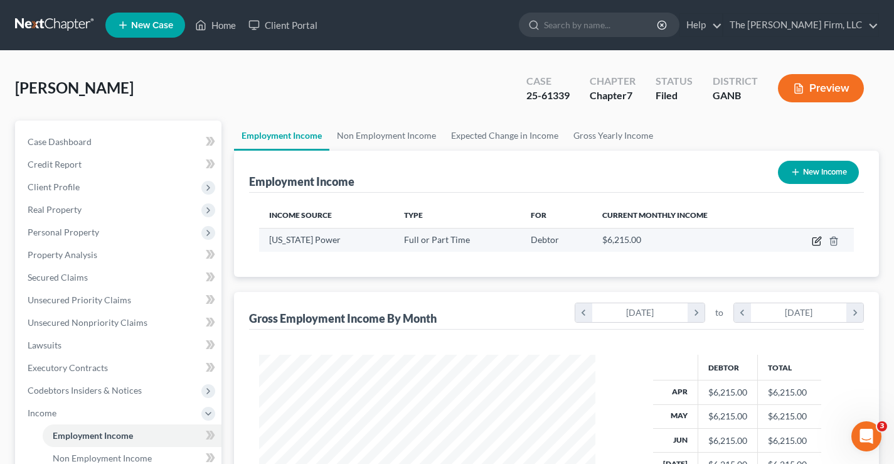
click at [816, 242] on icon "button" at bounding box center [818, 240] width 6 height 6
select select "0"
select select "10"
select select "0"
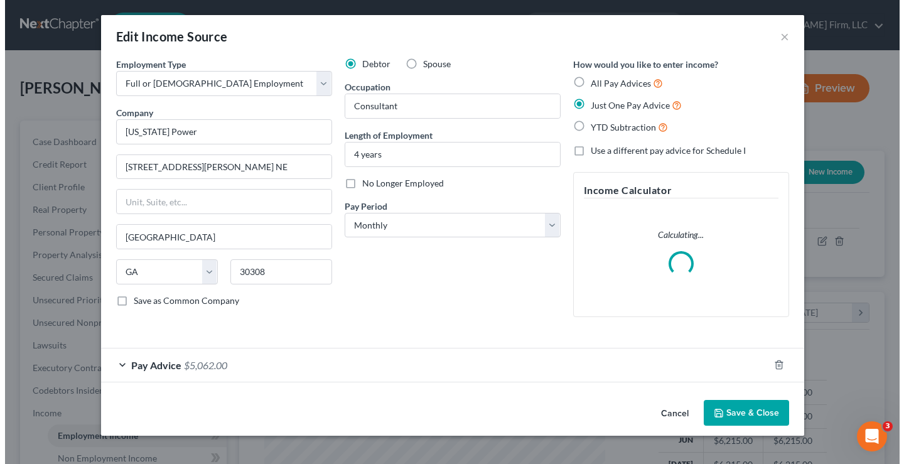
scroll to position [225, 366]
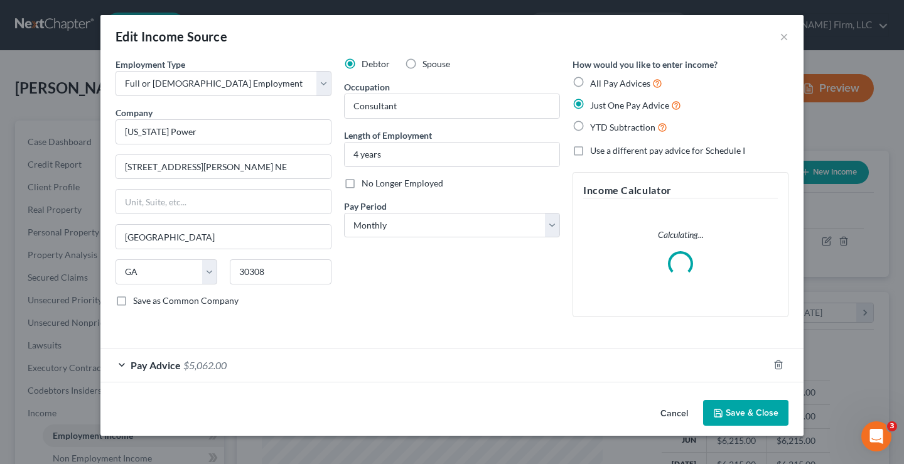
click at [156, 366] on span "Pay Advice" at bounding box center [156, 365] width 50 height 12
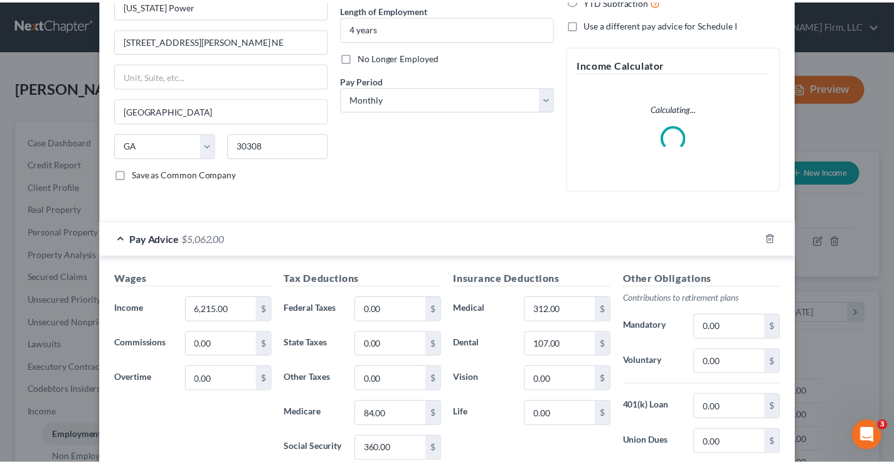
scroll to position [0, 0]
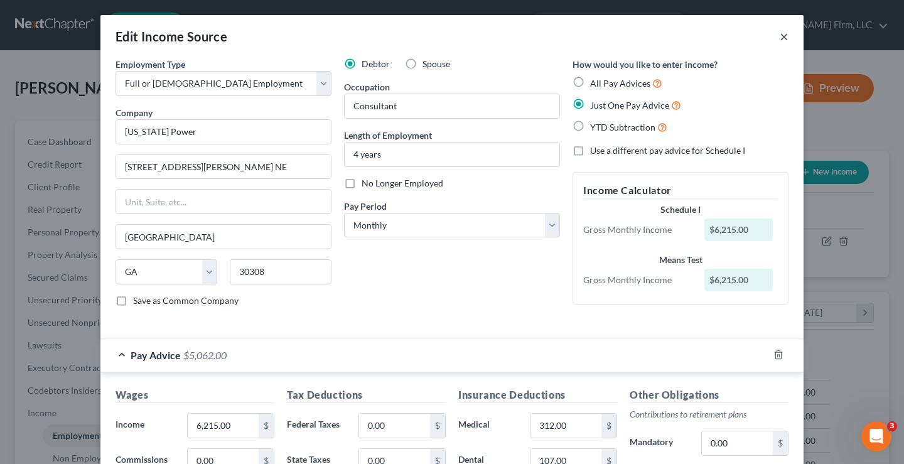
click at [779, 34] on button "×" at bounding box center [783, 36] width 9 height 15
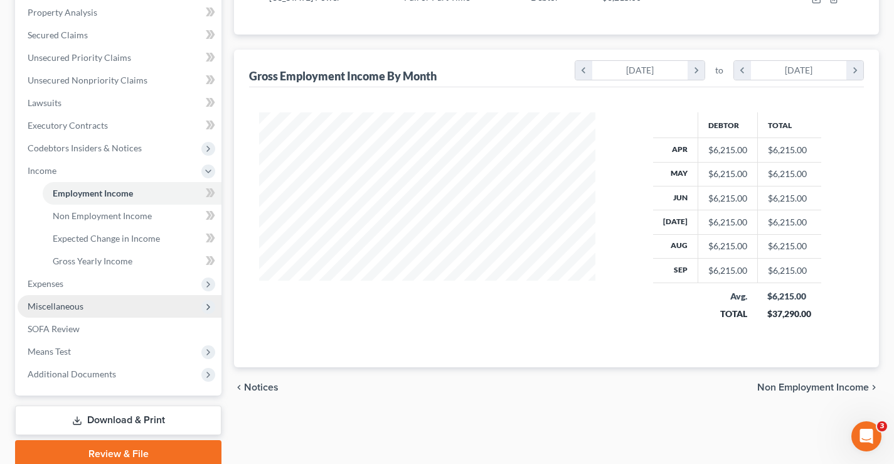
scroll to position [294, 0]
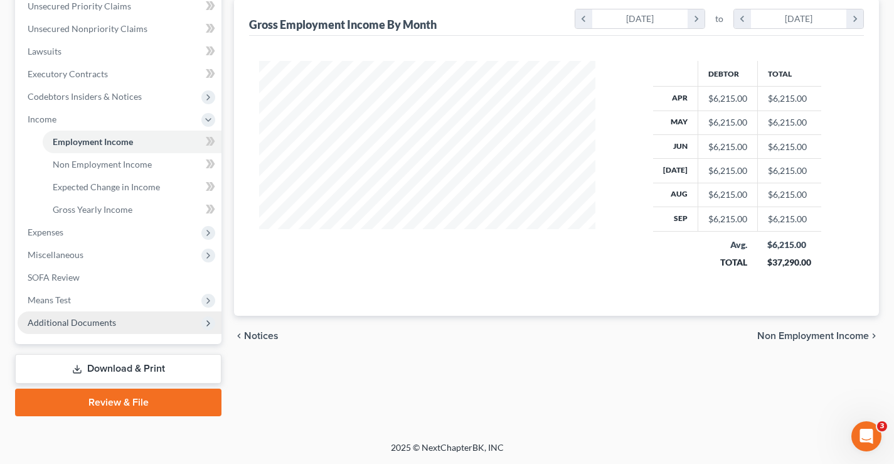
click at [75, 319] on span "Additional Documents" at bounding box center [72, 322] width 88 height 11
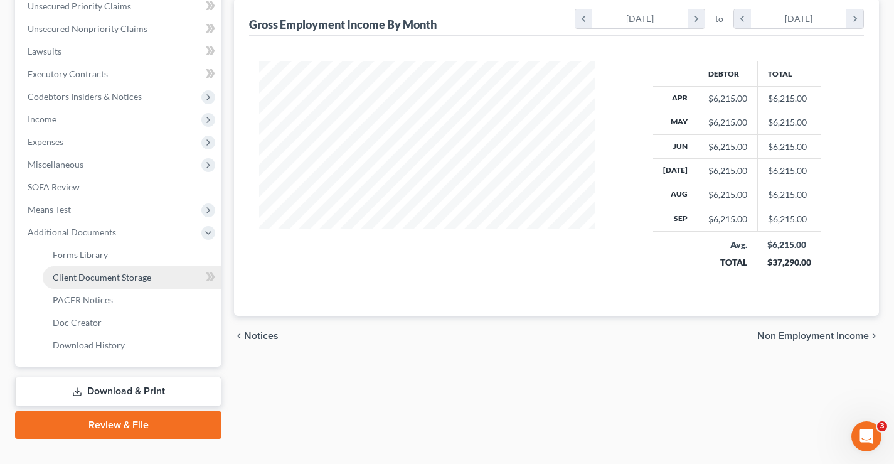
scroll to position [316, 0]
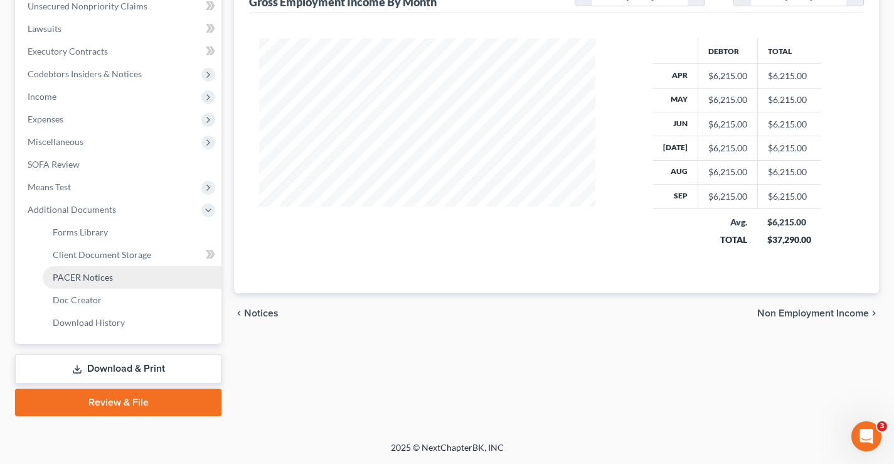
click at [76, 275] on span "PACER Notices" at bounding box center [83, 277] width 60 height 11
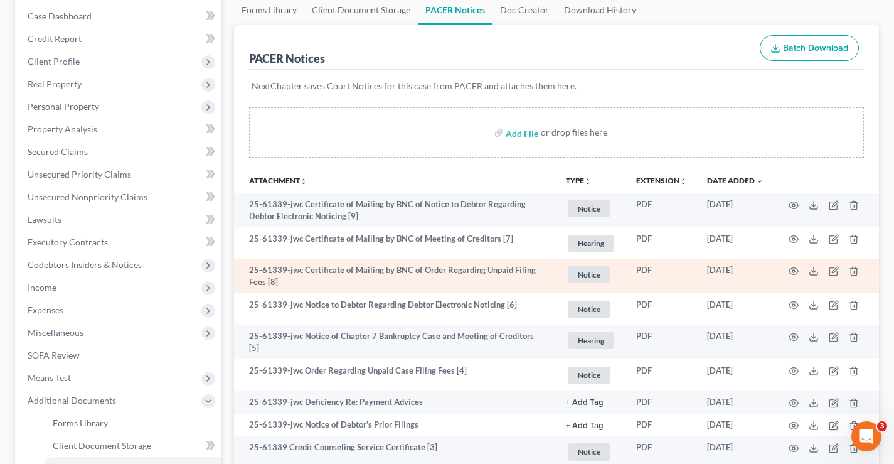
scroll to position [188, 0]
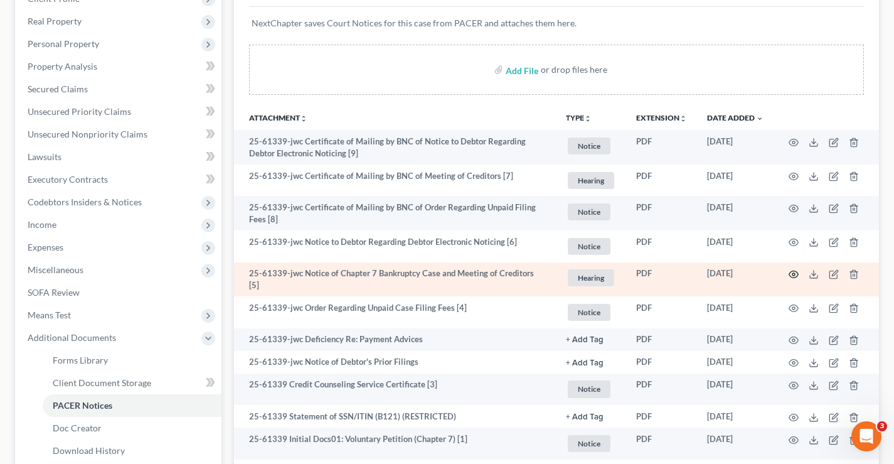
click at [792, 274] on icon "button" at bounding box center [794, 274] width 10 height 10
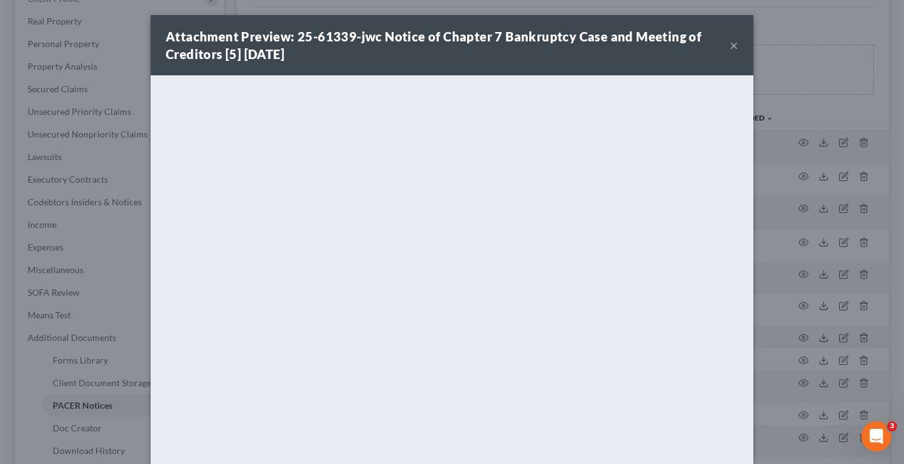
click at [455, 38] on strong "Attachment Preview: 25-61339-jwc Notice of Chapter 7 Bankruptcy Case and Meetin…" at bounding box center [433, 45] width 535 height 33
click at [729, 45] on button "×" at bounding box center [733, 45] width 9 height 15
